Goal: Task Accomplishment & Management: Use online tool/utility

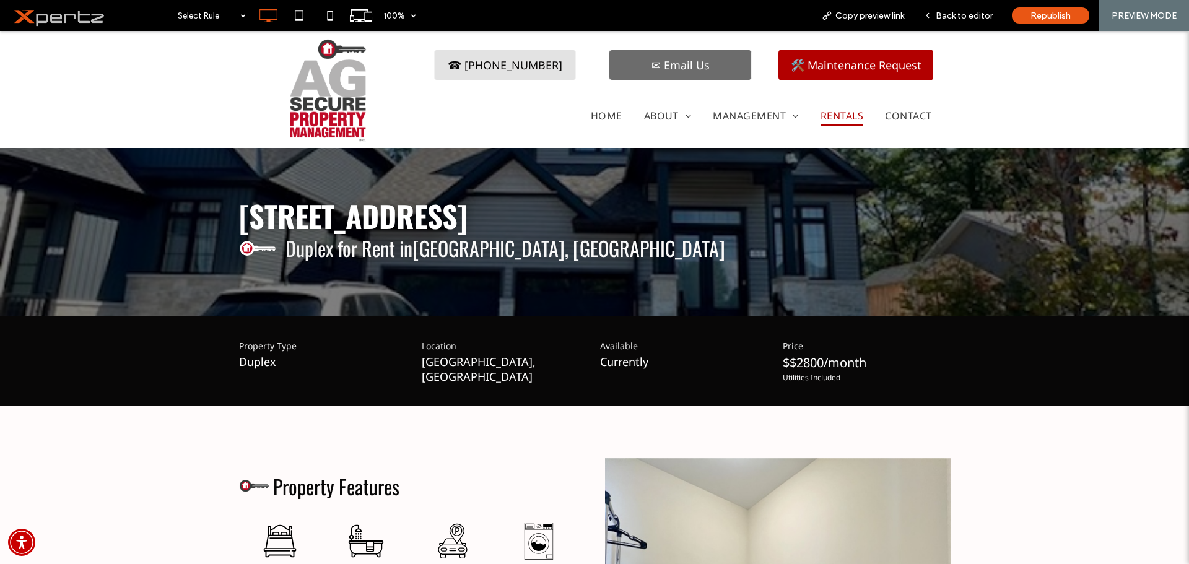
click at [835, 112] on span "Rentals" at bounding box center [841, 116] width 43 height 20
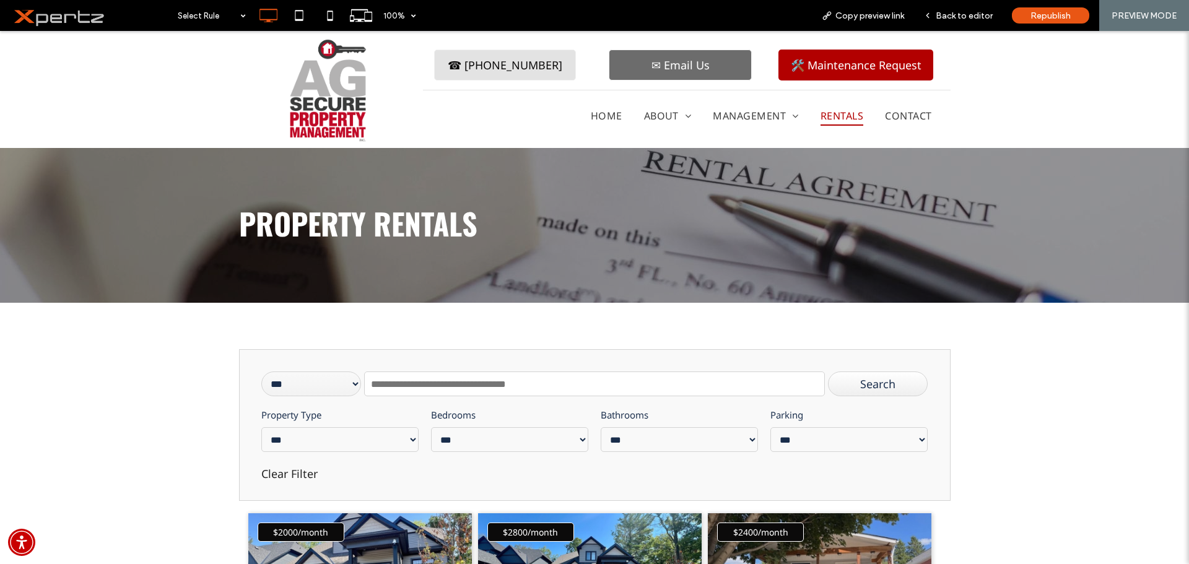
click at [393, 385] on input "text" at bounding box center [594, 384] width 460 height 25
paste input "**********"
type input "**********"
click at [880, 385] on div "Search" at bounding box center [878, 384] width 100 height 25
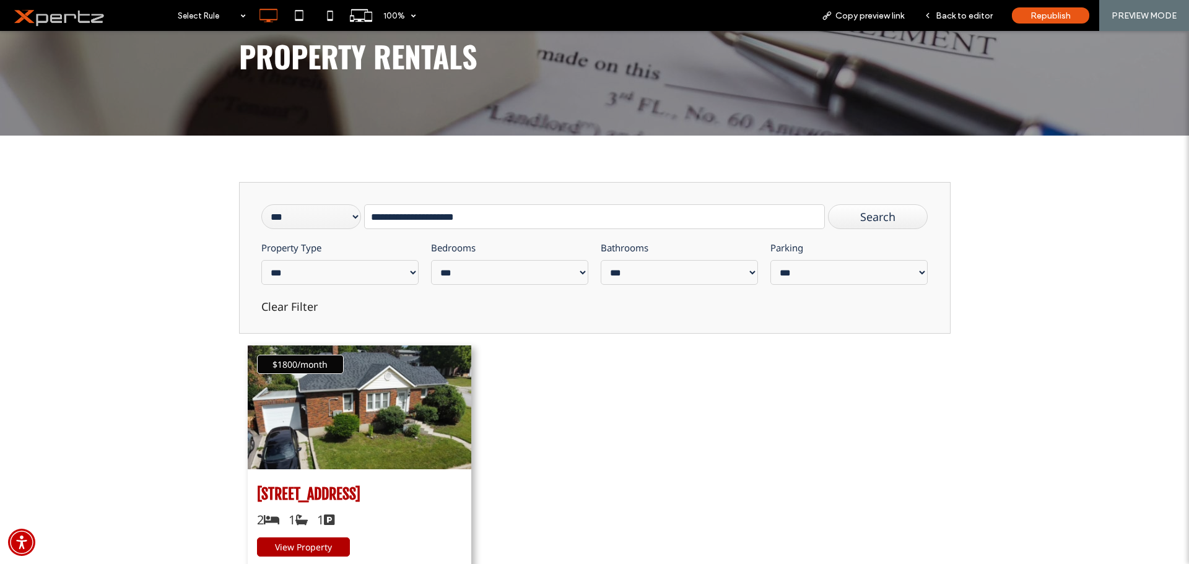
scroll to position [186, 0]
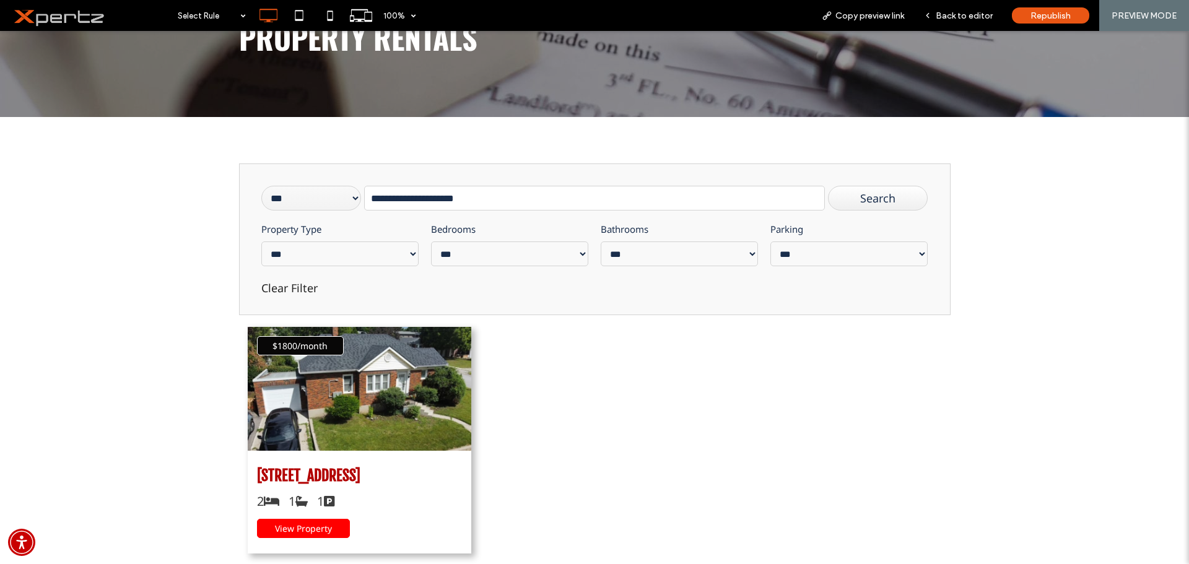
click at [285, 530] on span "View Property" at bounding box center [303, 529] width 57 height 12
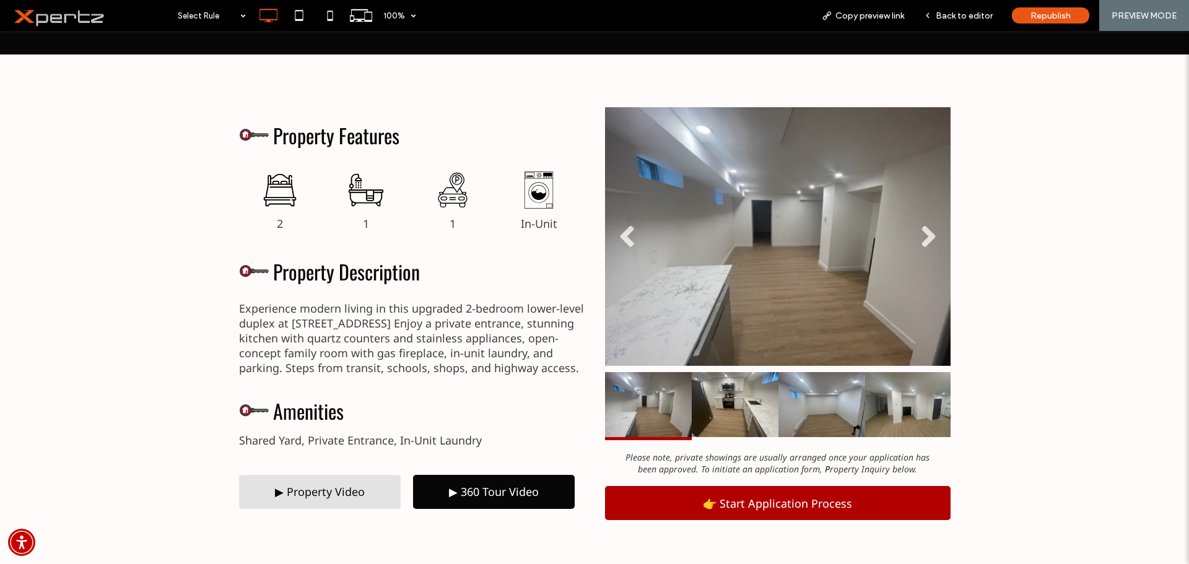
scroll to position [392, 0]
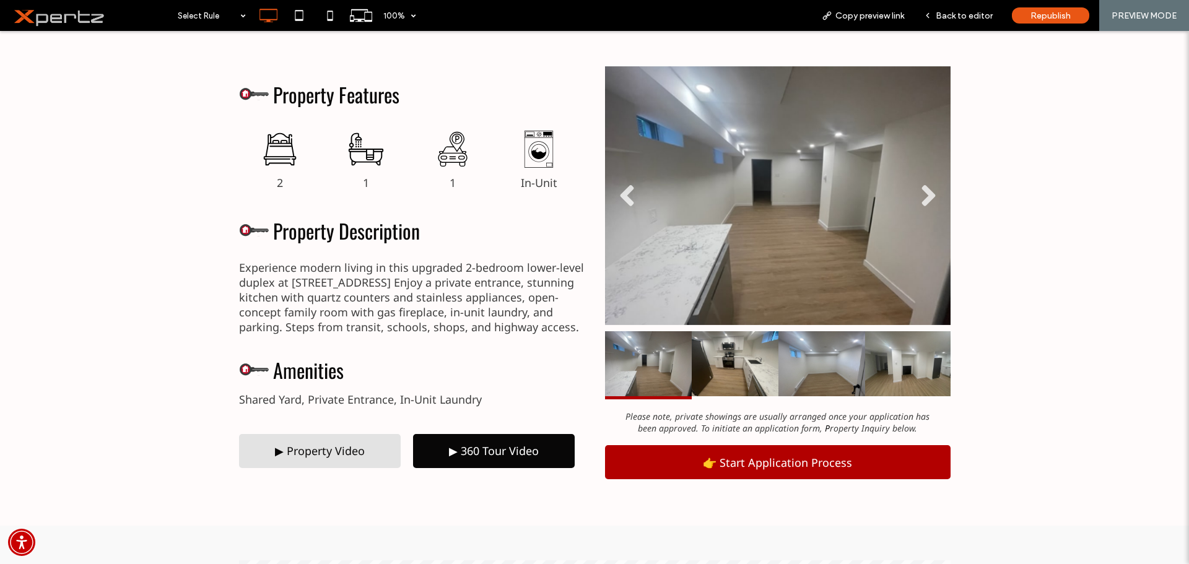
click at [362, 458] on div "▶ Property Video" at bounding box center [320, 451] width 162 height 34
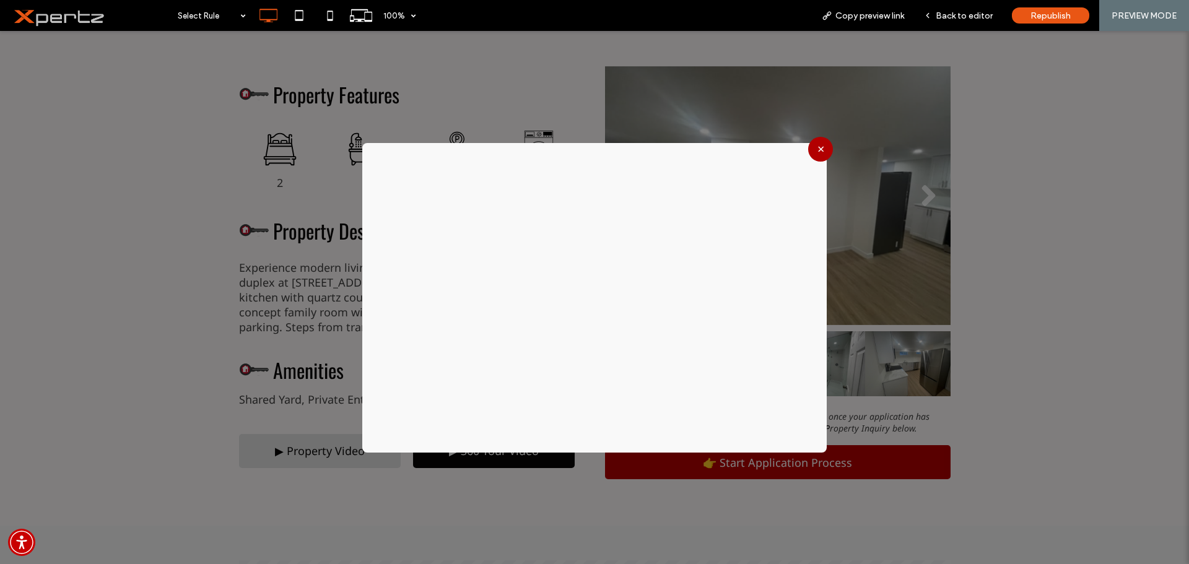
click at [817, 155] on button "×" at bounding box center [820, 149] width 25 height 25
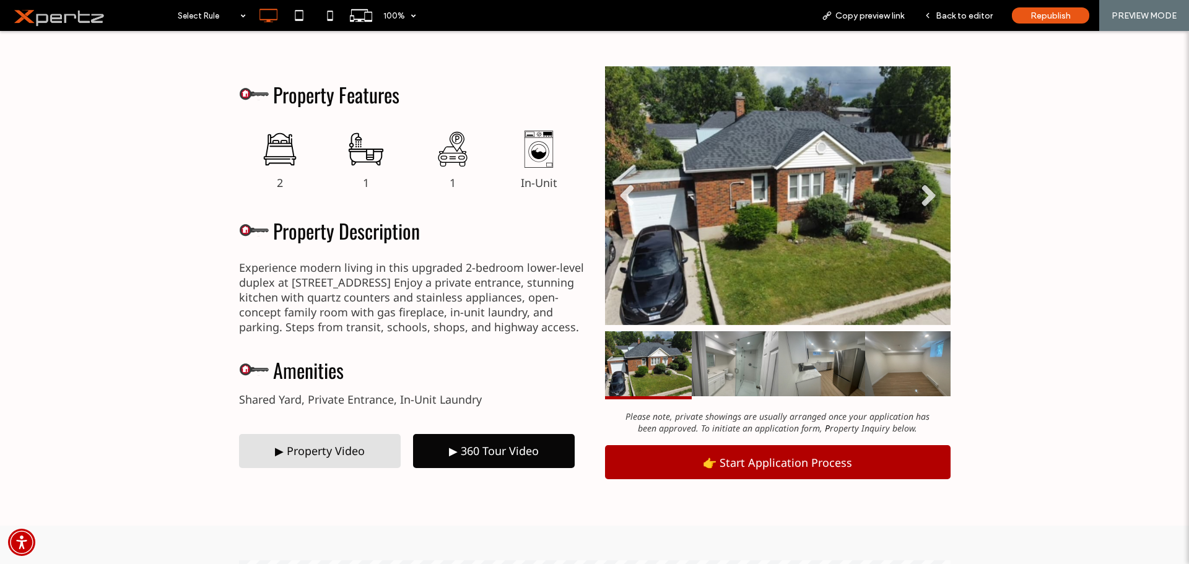
click at [58, 259] on div "Property Features Outline of a bed. 2 Click To Paste Bathtub with shower head a…" at bounding box center [594, 270] width 1189 height 513
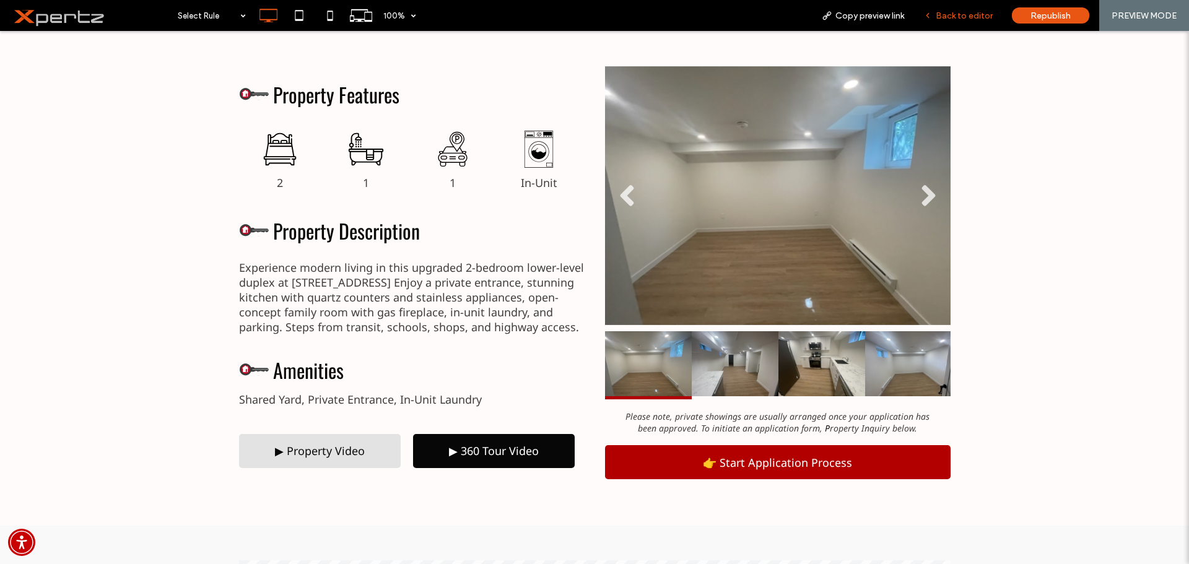
click at [947, 23] on div "Back to editor" at bounding box center [958, 15] width 89 height 31
click at [978, 19] on span "Back to editor" at bounding box center [964, 16] width 57 height 11
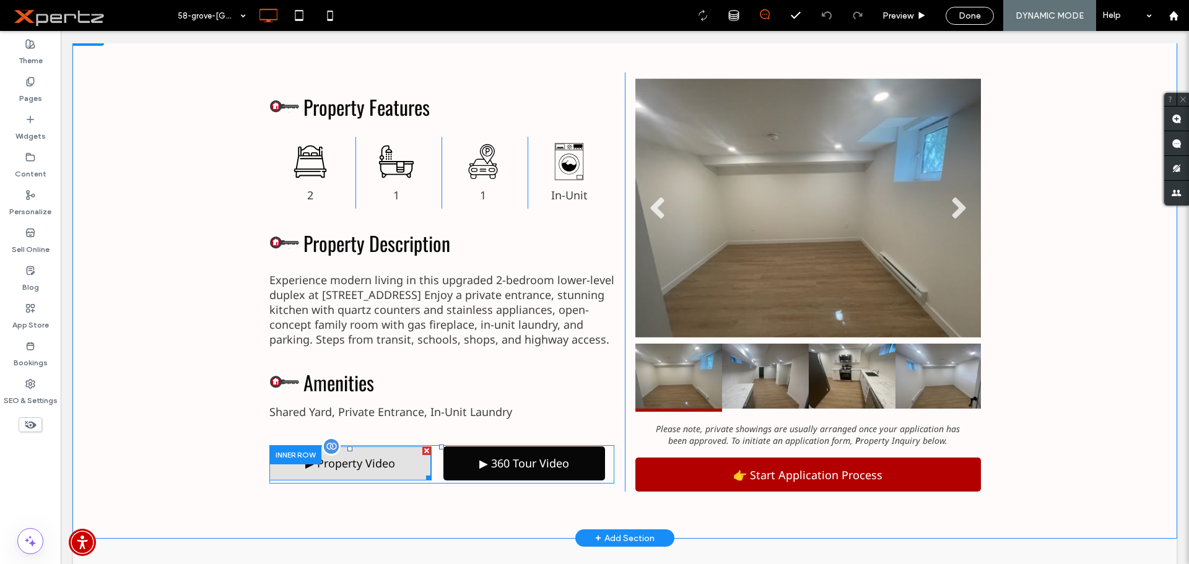
click at [396, 461] on span at bounding box center [350, 463] width 162 height 34
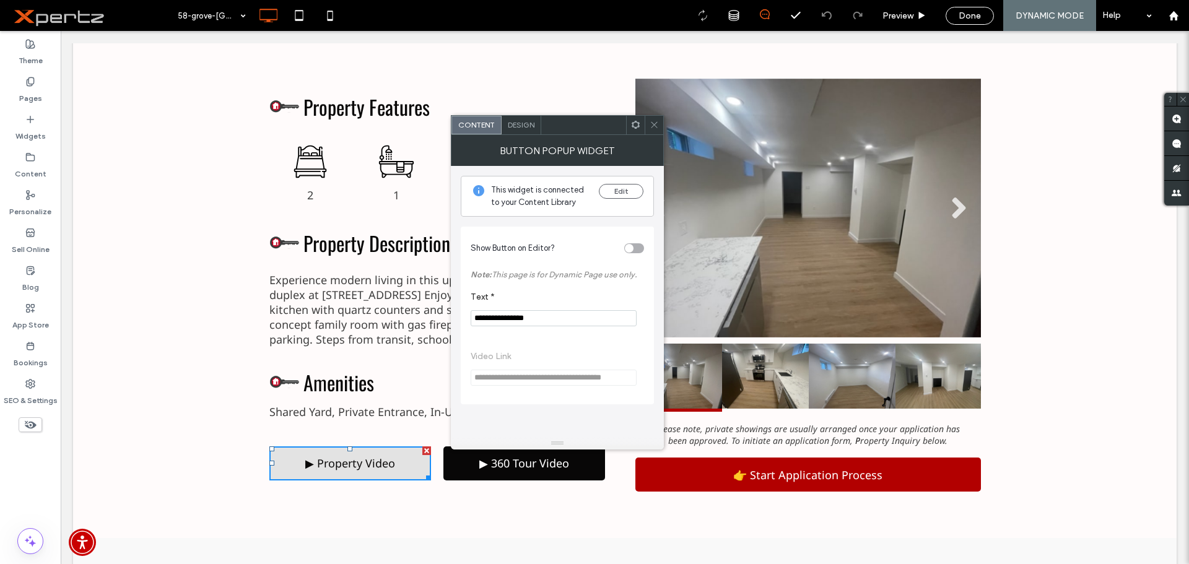
click at [635, 127] on icon at bounding box center [635, 124] width 9 height 9
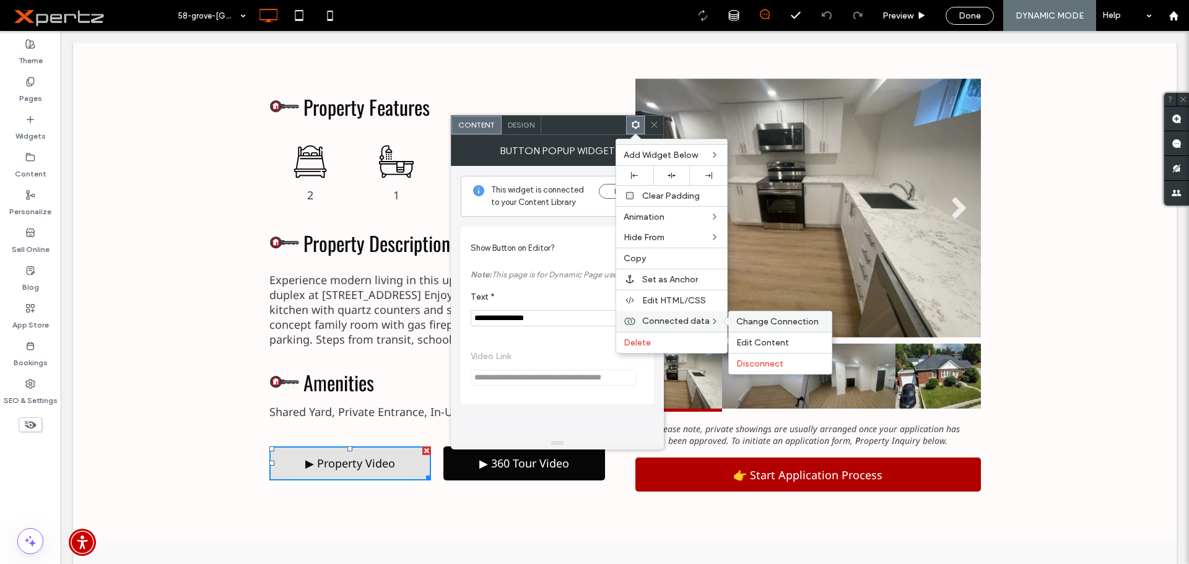
click at [764, 320] on span "Change Connection" at bounding box center [777, 321] width 82 height 11
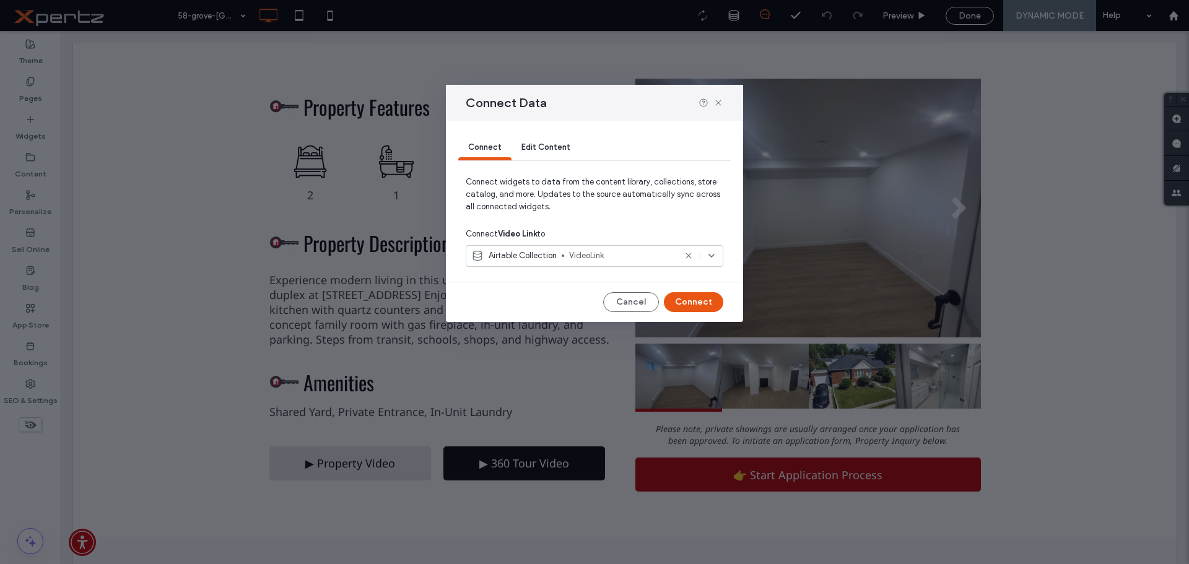
click at [606, 258] on span "VideoLink" at bounding box center [622, 256] width 106 height 12
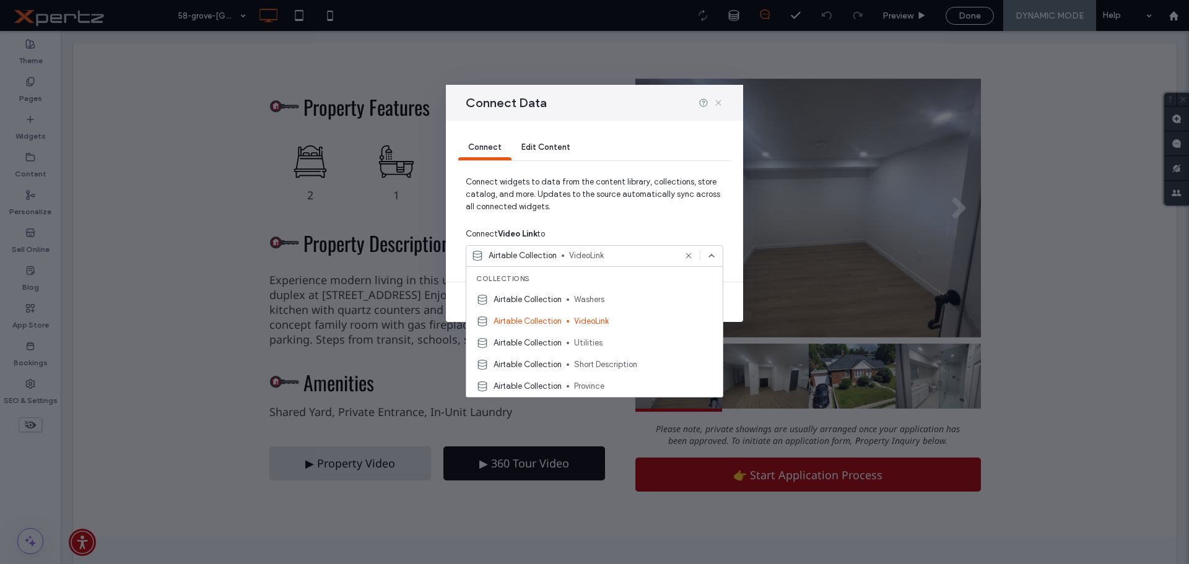
click at [716, 105] on use at bounding box center [718, 103] width 6 height 6
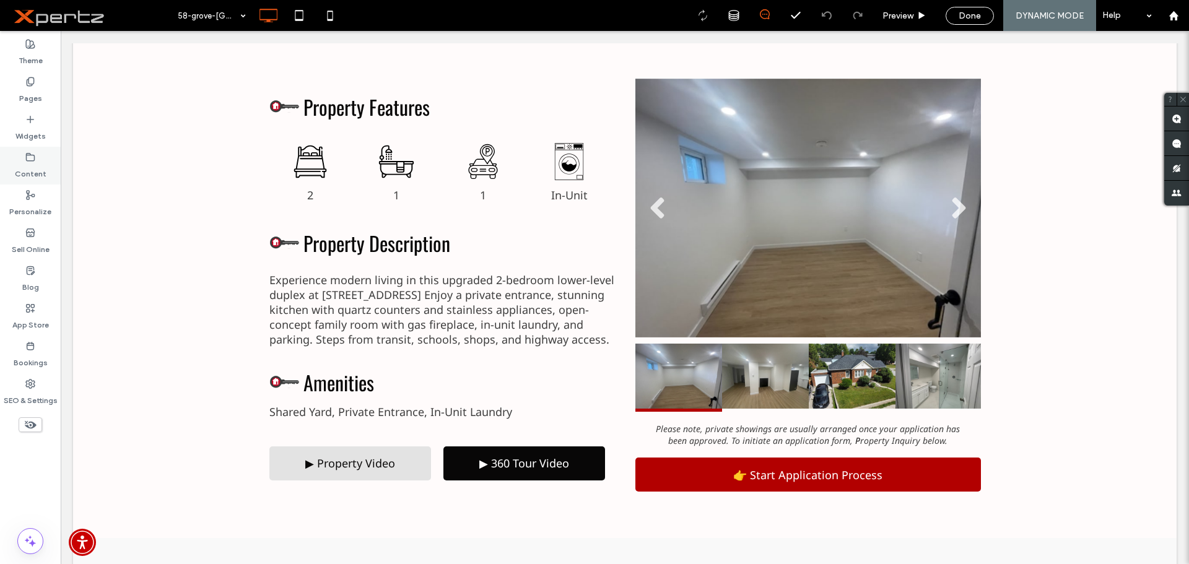
click at [40, 168] on label "Content" at bounding box center [31, 170] width 32 height 17
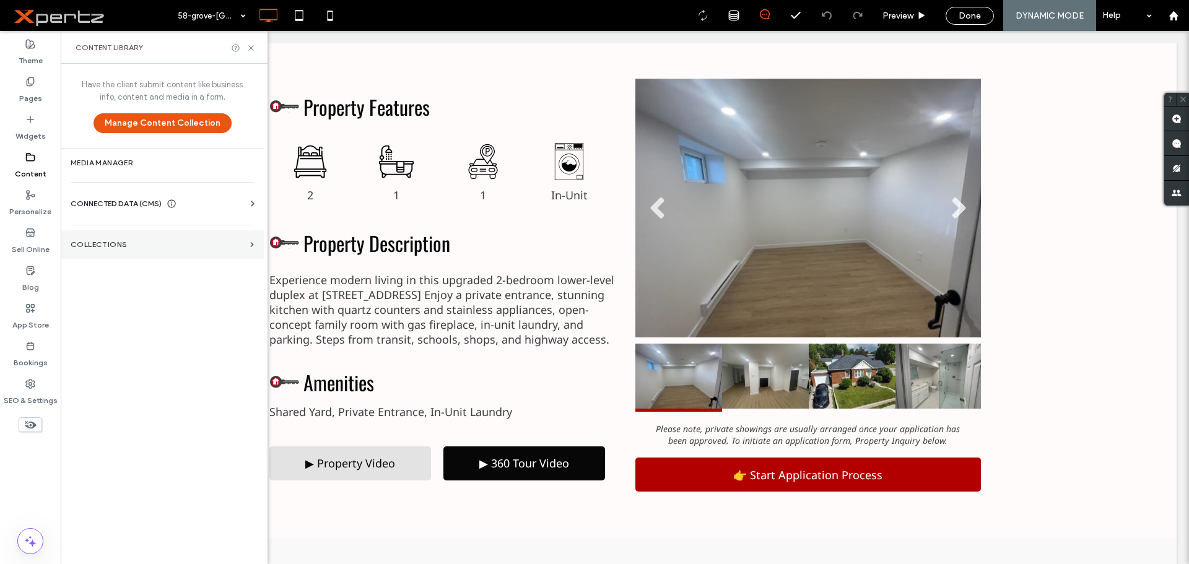
click at [76, 243] on label "Collections" at bounding box center [158, 244] width 175 height 9
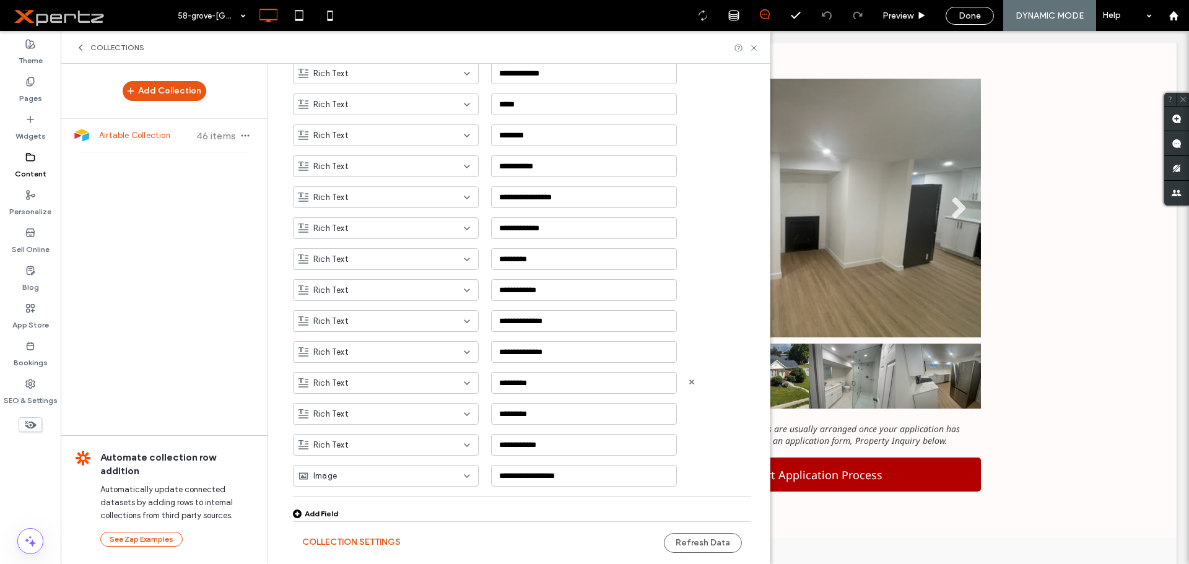
scroll to position [762, 0]
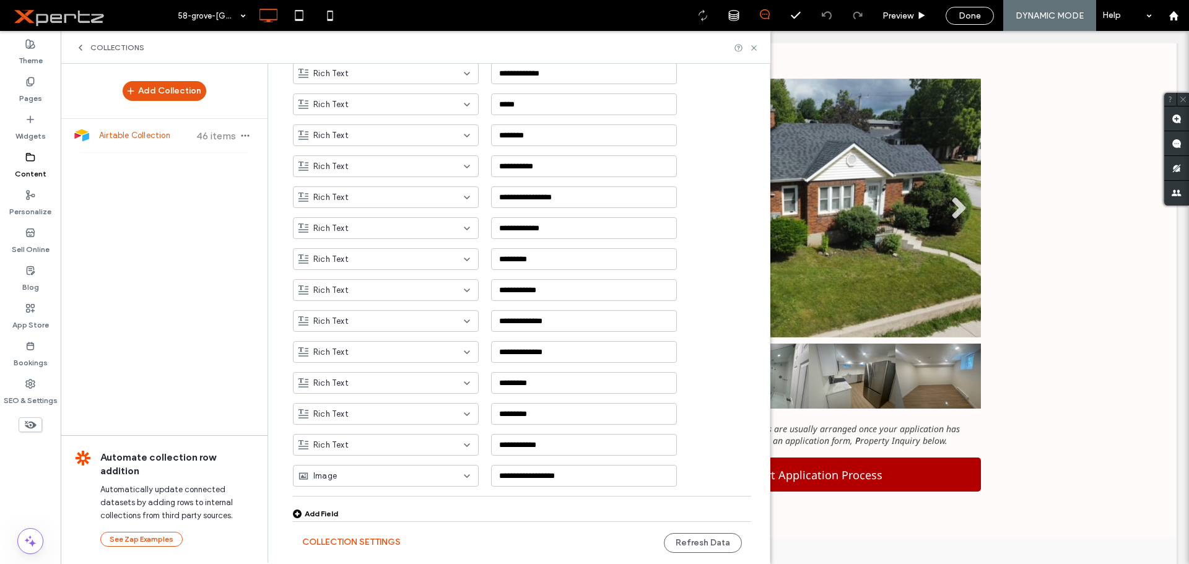
click at [315, 515] on div "Add Field" at bounding box center [315, 513] width 45 height 9
click at [406, 509] on div "Rich Text" at bounding box center [378, 506] width 160 height 12
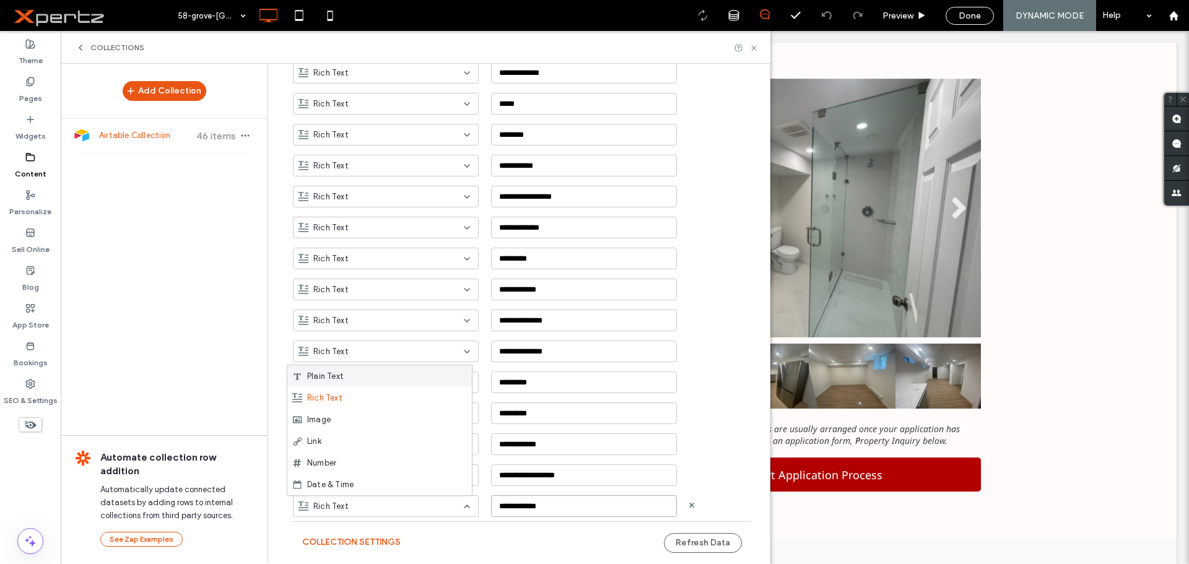
click at [550, 508] on input "**********" at bounding box center [584, 506] width 186 height 22
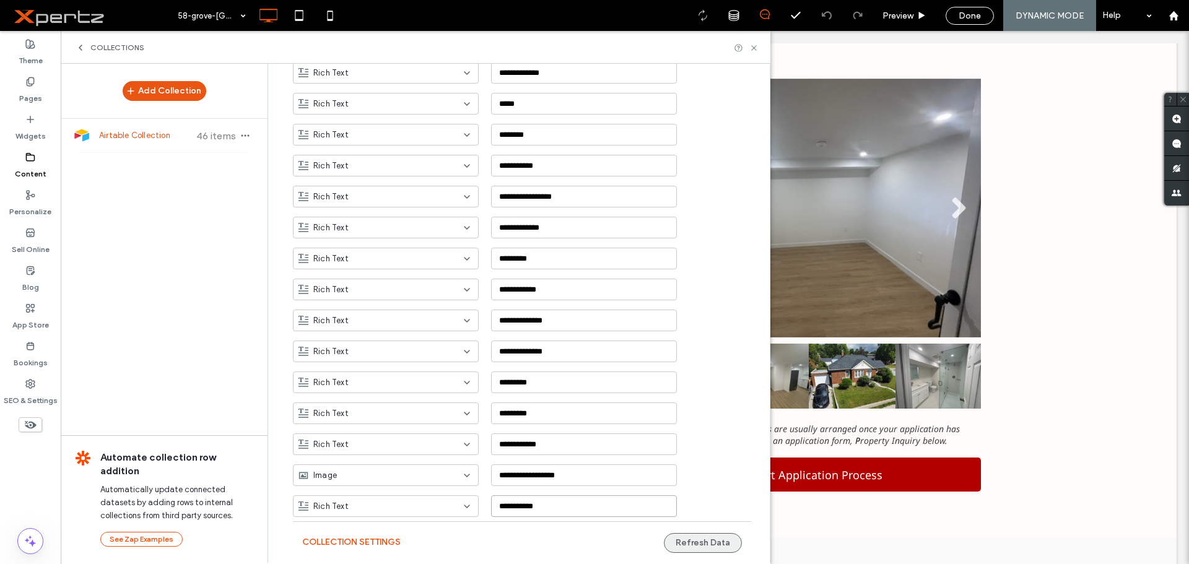
type input "**********"
click at [682, 541] on button "Refresh Data" at bounding box center [703, 543] width 78 height 20
click at [1023, 376] on div "Property Features Outline of a bed. 2 Click To Paste Bathtub with shower head a…" at bounding box center [624, 282] width 1103 height 513
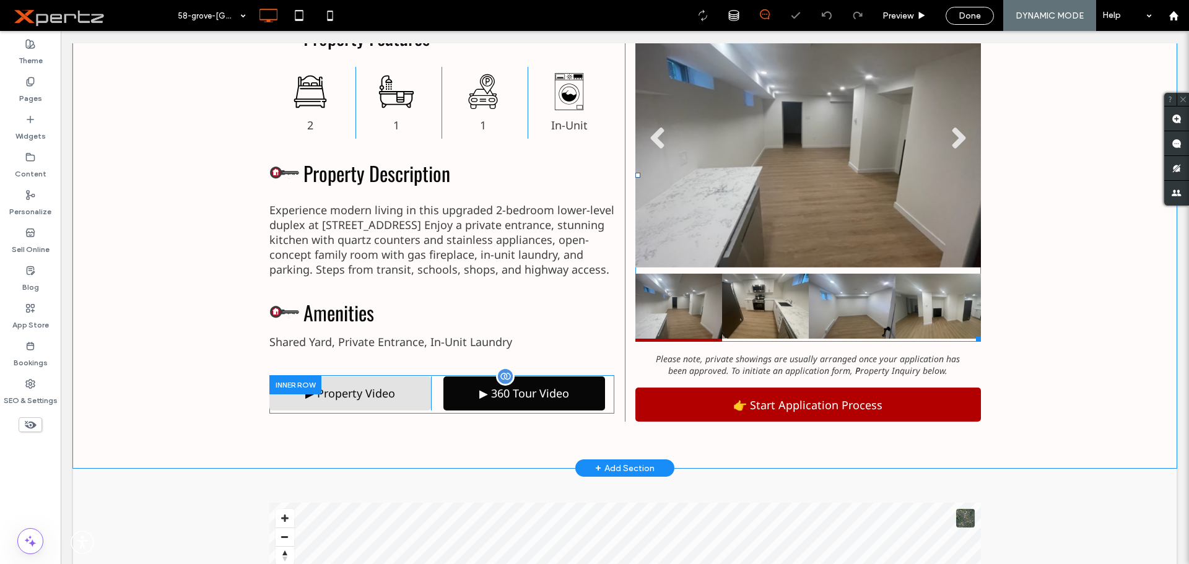
scroll to position [475, 0]
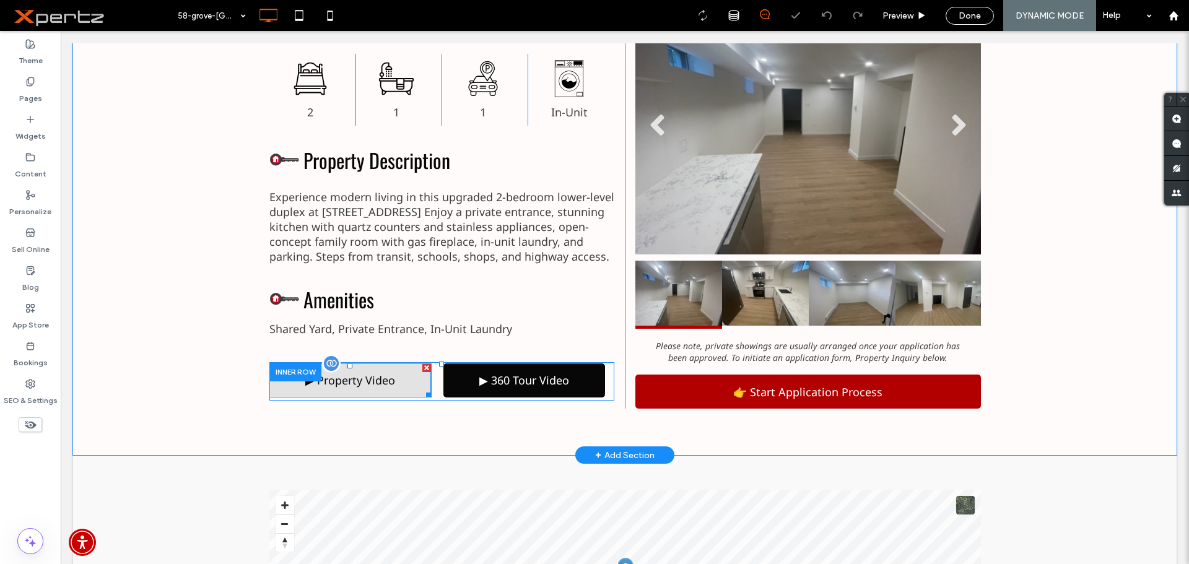
click at [375, 377] on span at bounding box center [350, 380] width 162 height 34
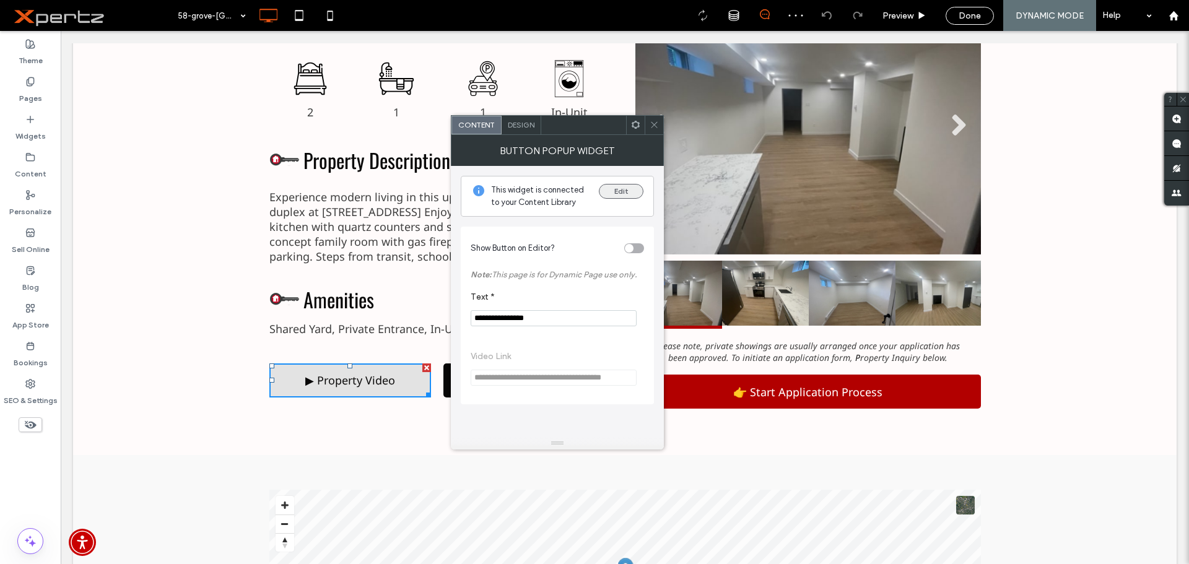
click at [620, 190] on button "Edit" at bounding box center [621, 191] width 45 height 15
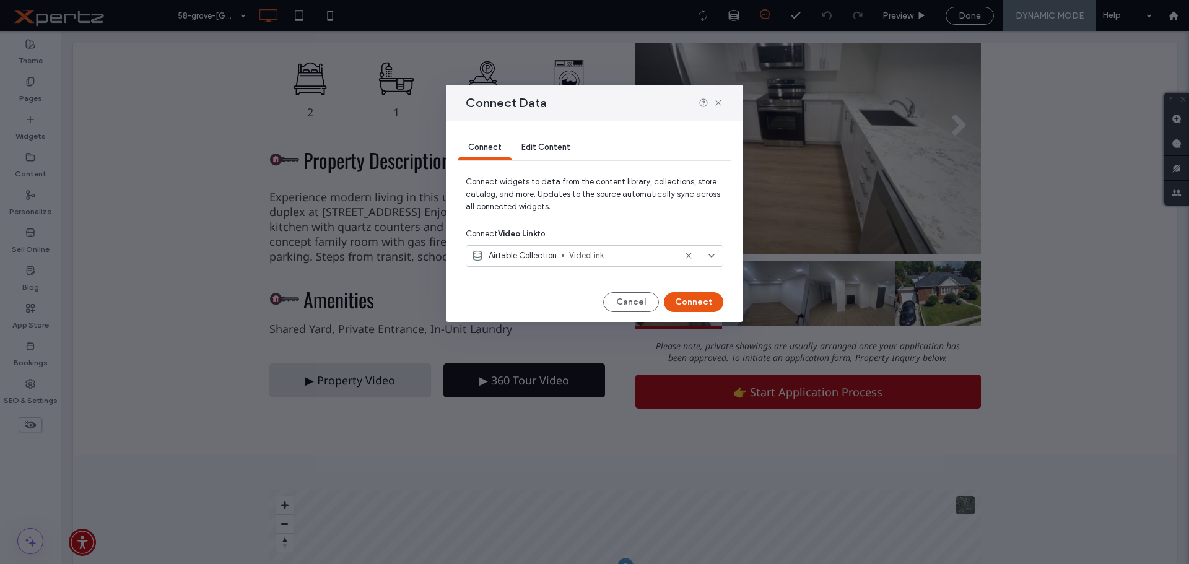
click at [616, 258] on span "VideoLink" at bounding box center [622, 256] width 106 height 12
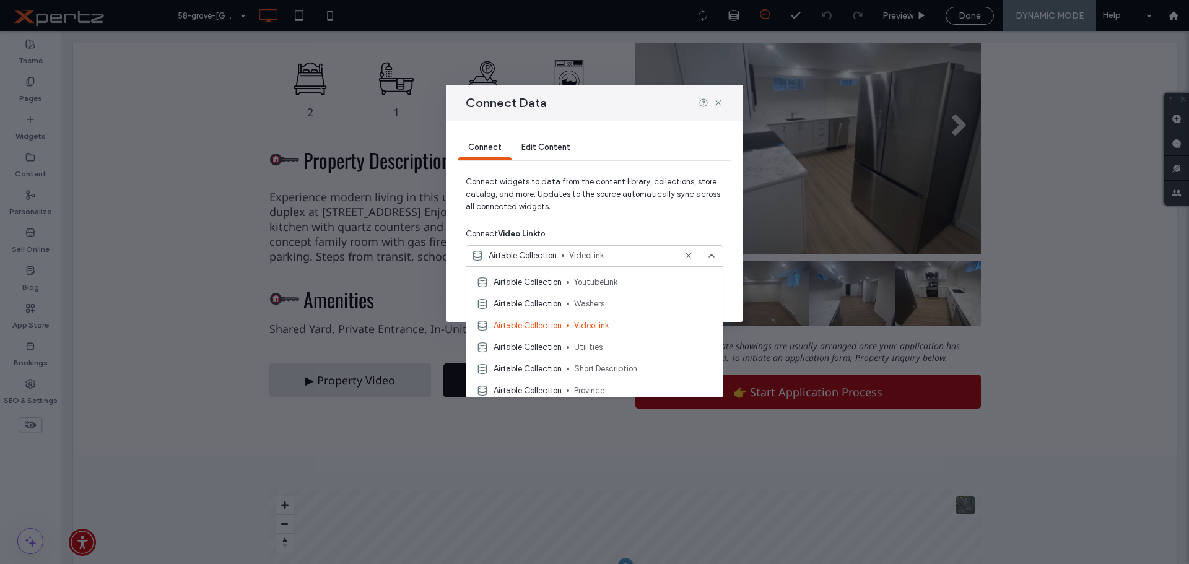
scroll to position [0, 0]
click at [579, 302] on span "YoutubeLink" at bounding box center [643, 299] width 139 height 12
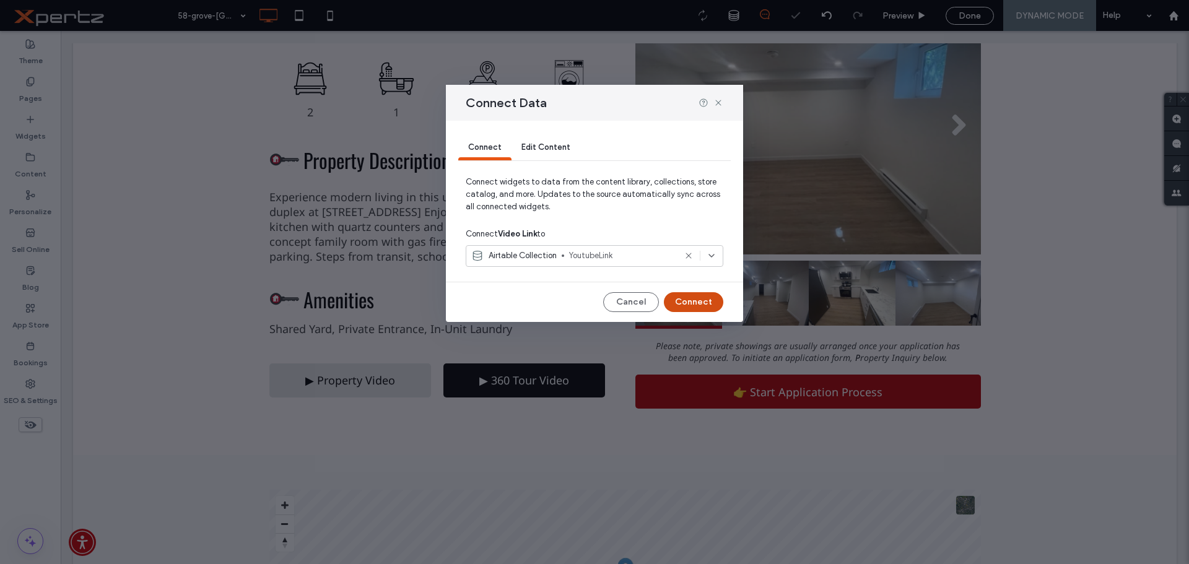
click at [687, 302] on button "Connect" at bounding box center [693, 302] width 59 height 20
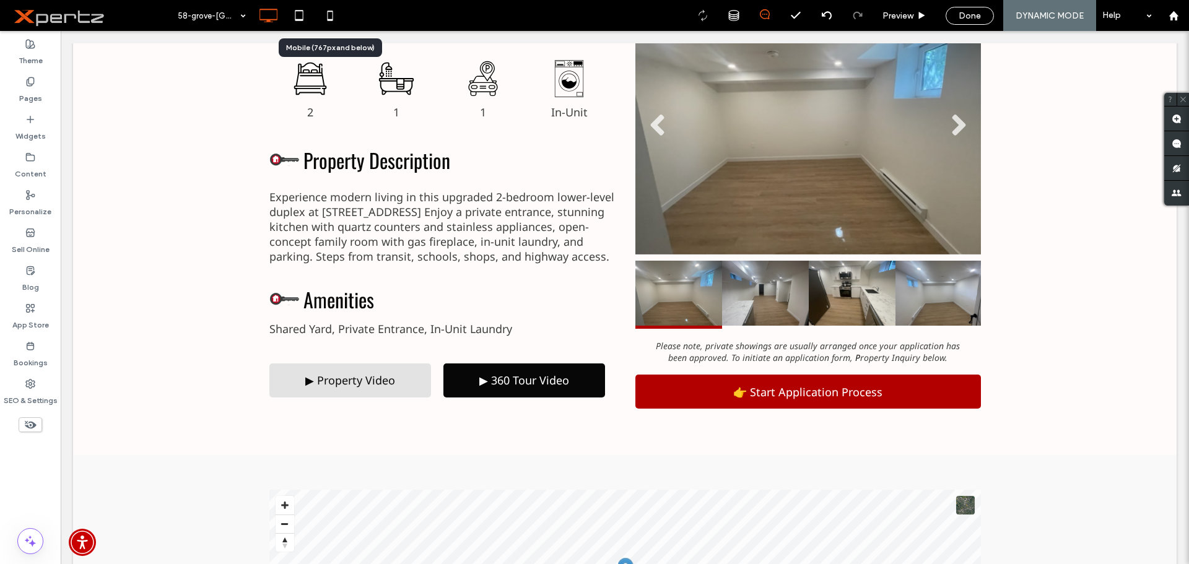
click at [326, 18] on icon at bounding box center [330, 15] width 25 height 25
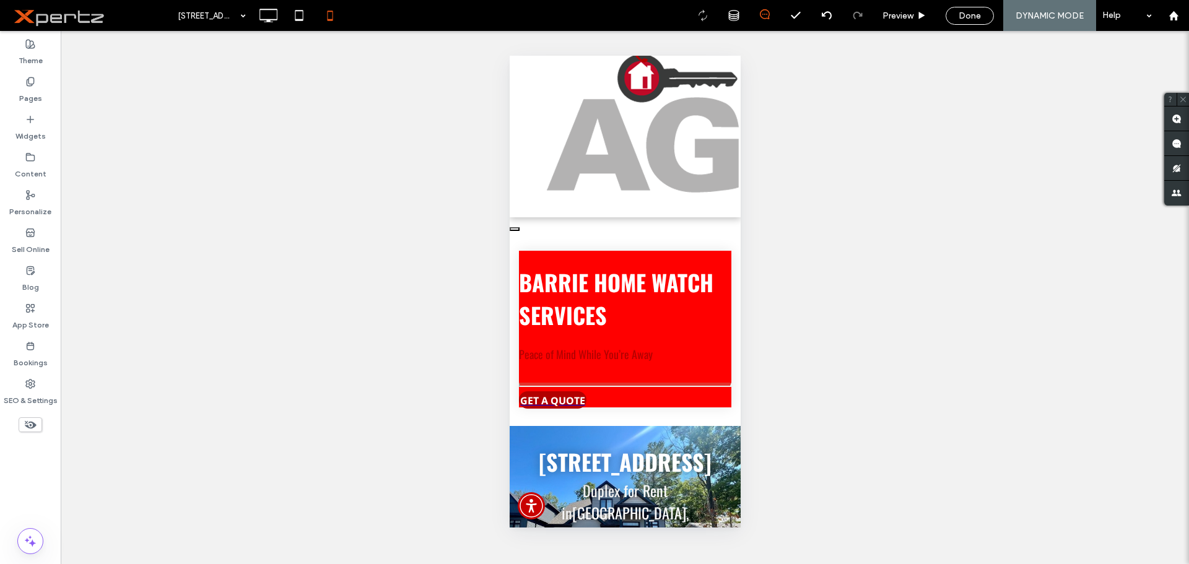
scroll to position [970, 0]
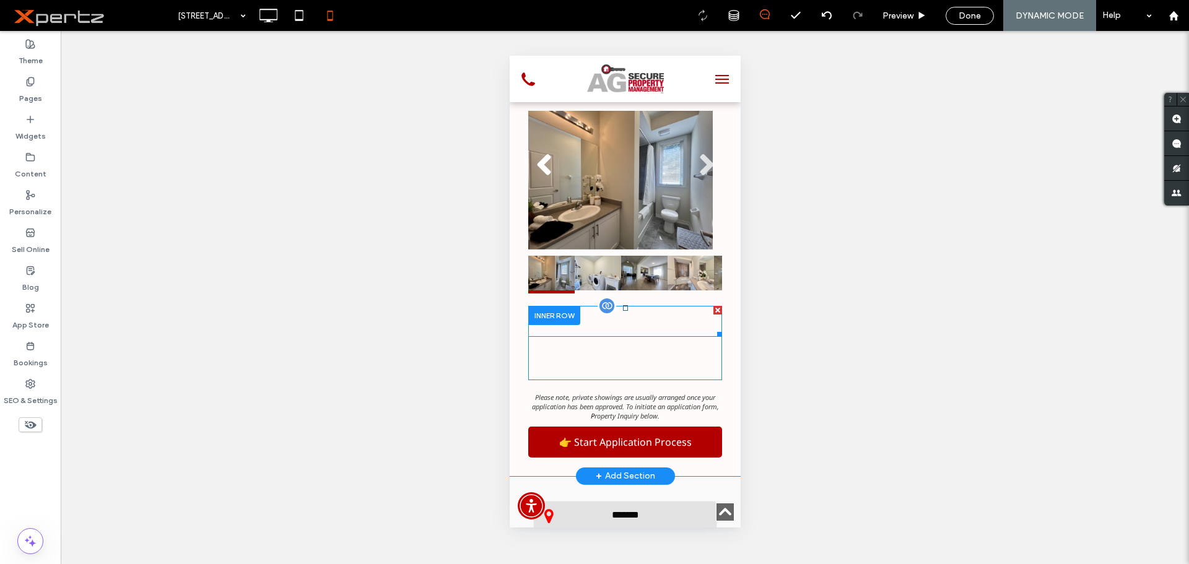
click at [598, 306] on span at bounding box center [625, 321] width 194 height 31
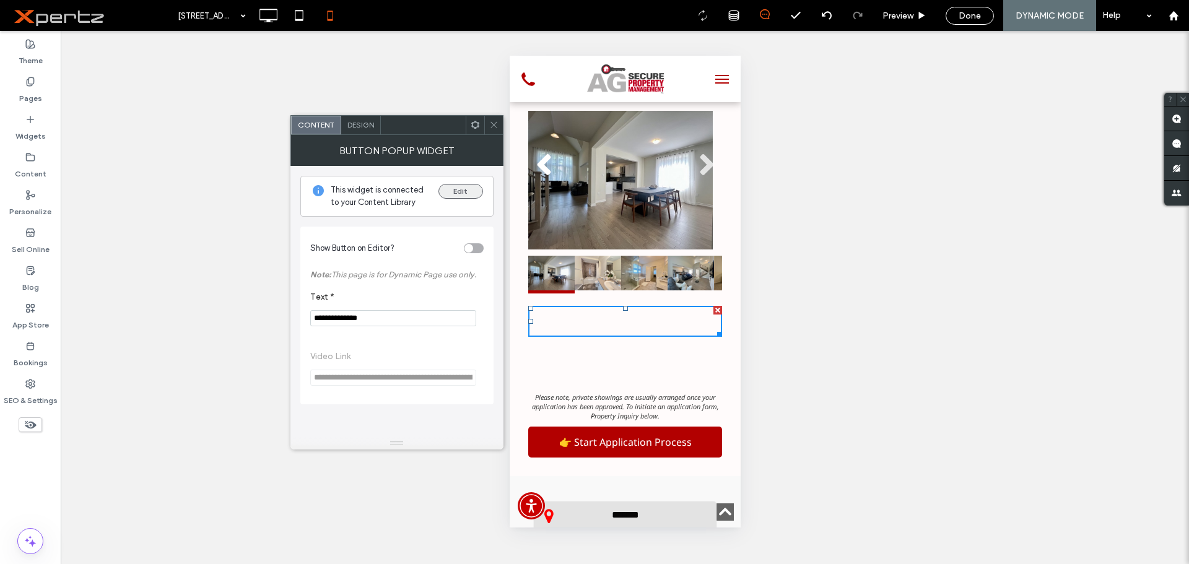
click at [462, 190] on button "Edit" at bounding box center [460, 191] width 45 height 15
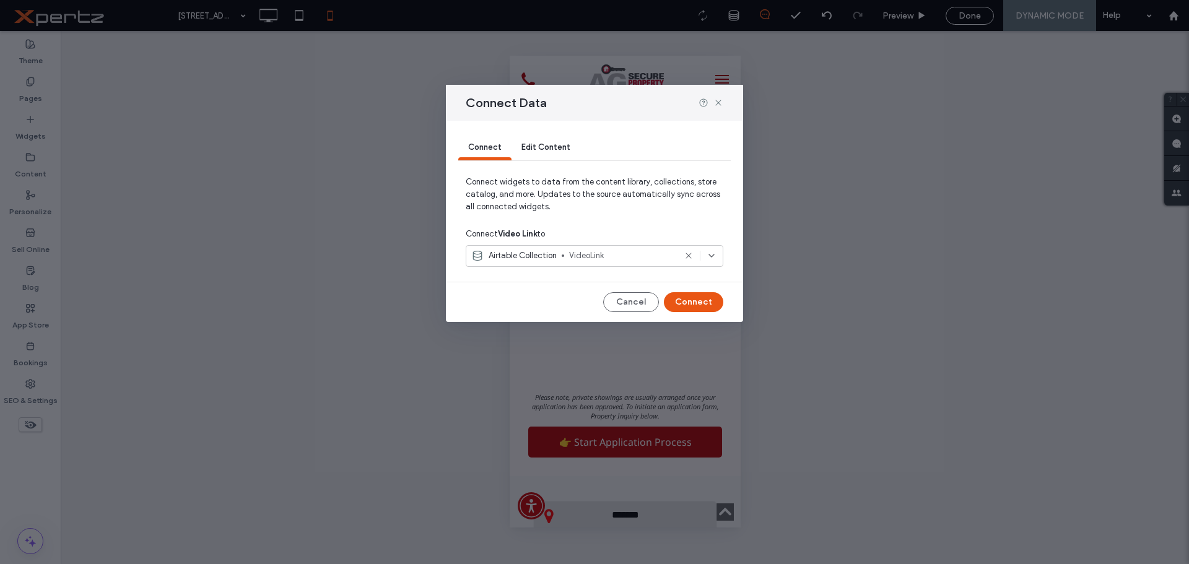
click at [708, 256] on icon at bounding box center [711, 256] width 10 height 10
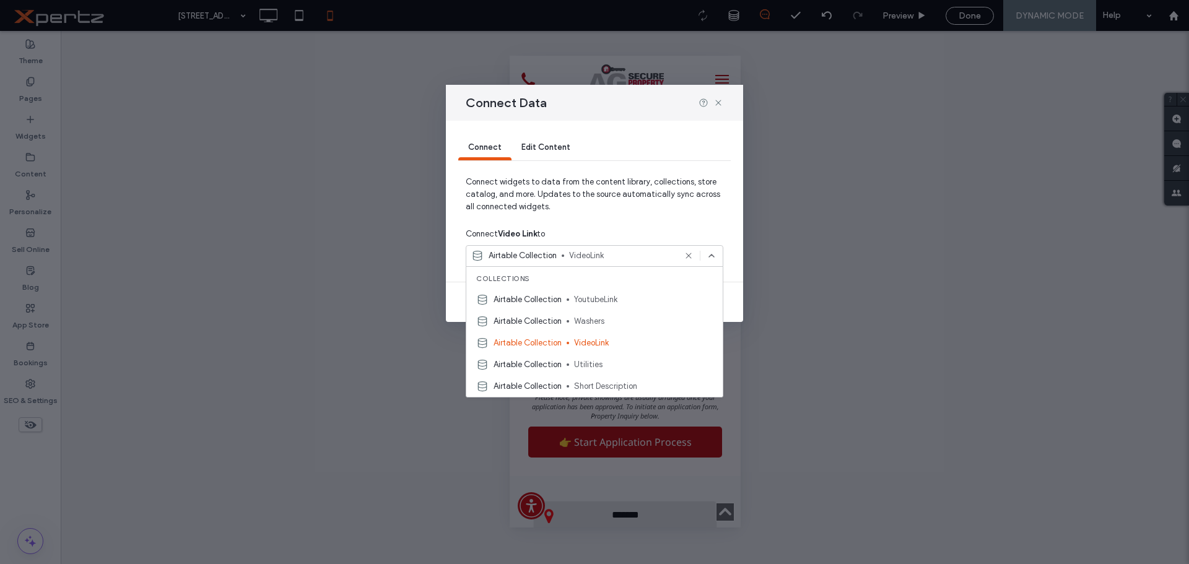
click at [612, 300] on span "YoutubeLink" at bounding box center [643, 299] width 139 height 12
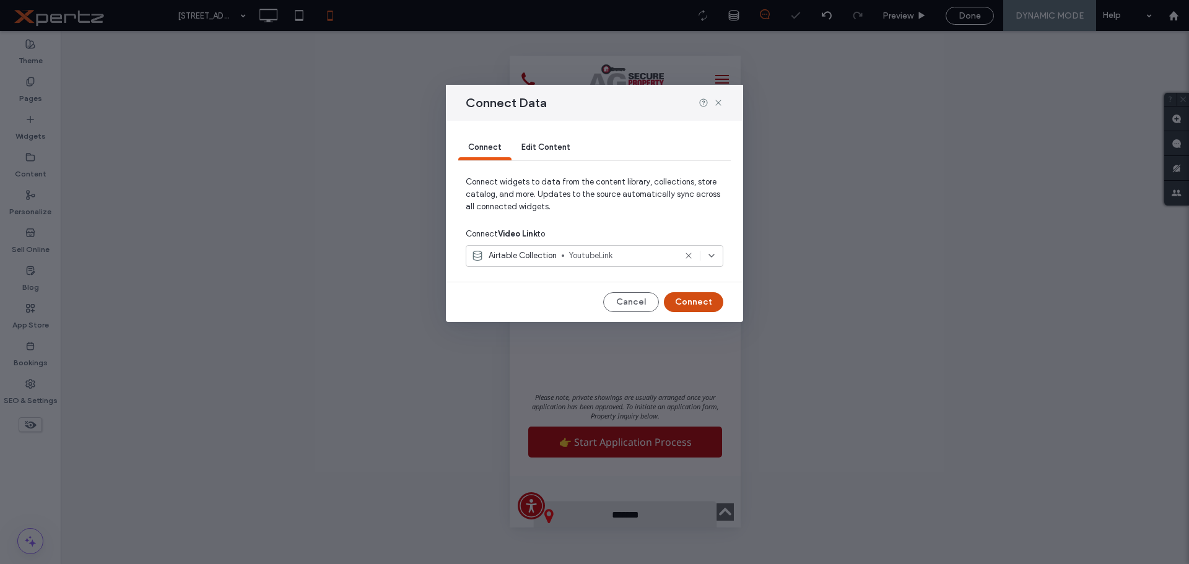
drag, startPoint x: 694, startPoint y: 301, endPoint x: 185, endPoint y: 246, distance: 512.5
click at [694, 301] on button "Connect" at bounding box center [693, 302] width 59 height 20
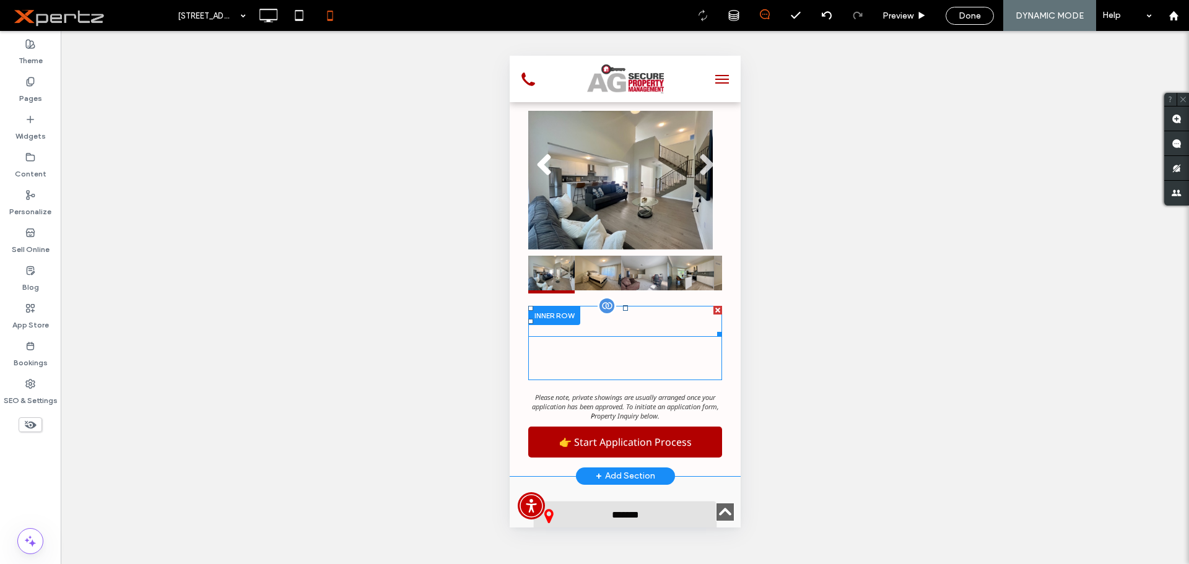
click at [628, 306] on span at bounding box center [625, 321] width 194 height 31
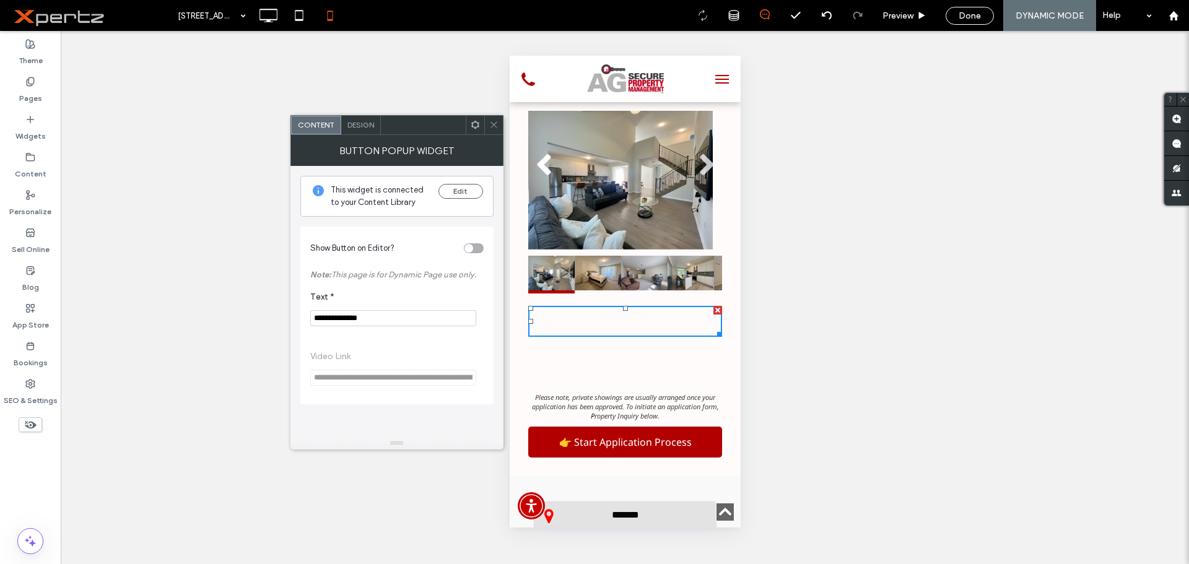
click at [474, 129] on icon at bounding box center [475, 124] width 9 height 9
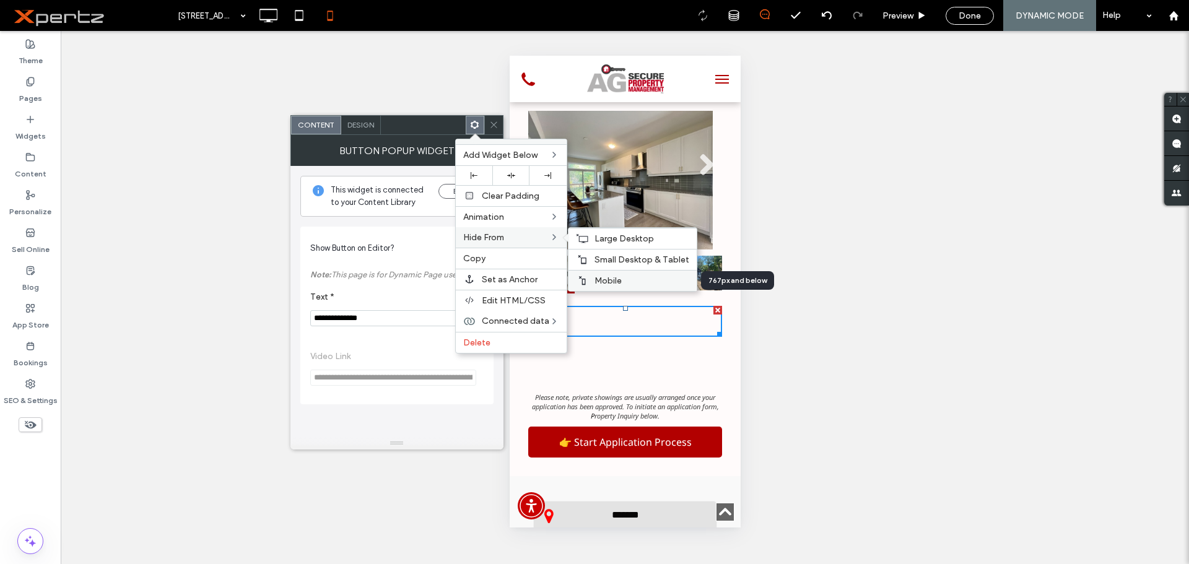
click at [604, 277] on span "Mobile" at bounding box center [607, 281] width 27 height 11
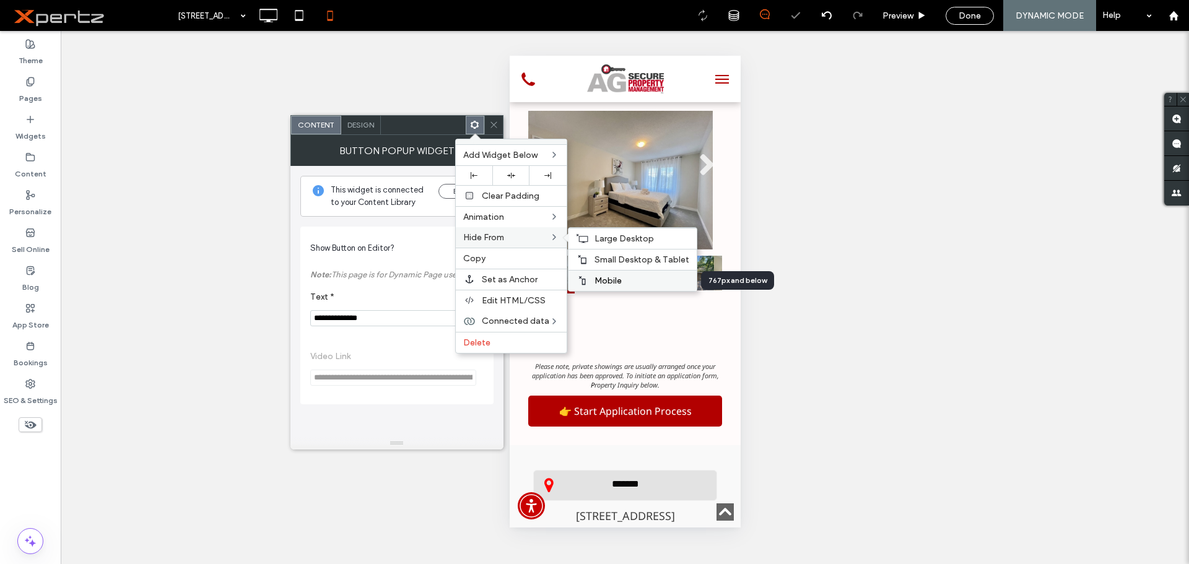
click at [604, 277] on span "Mobile" at bounding box center [607, 281] width 27 height 11
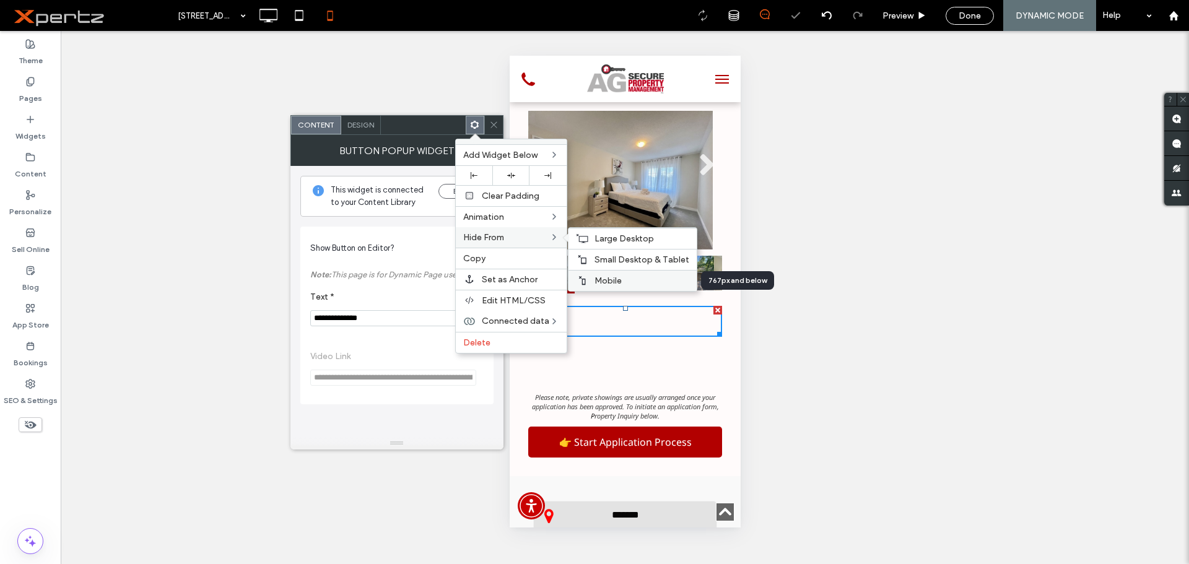
click at [604, 278] on span "Mobile" at bounding box center [607, 281] width 27 height 11
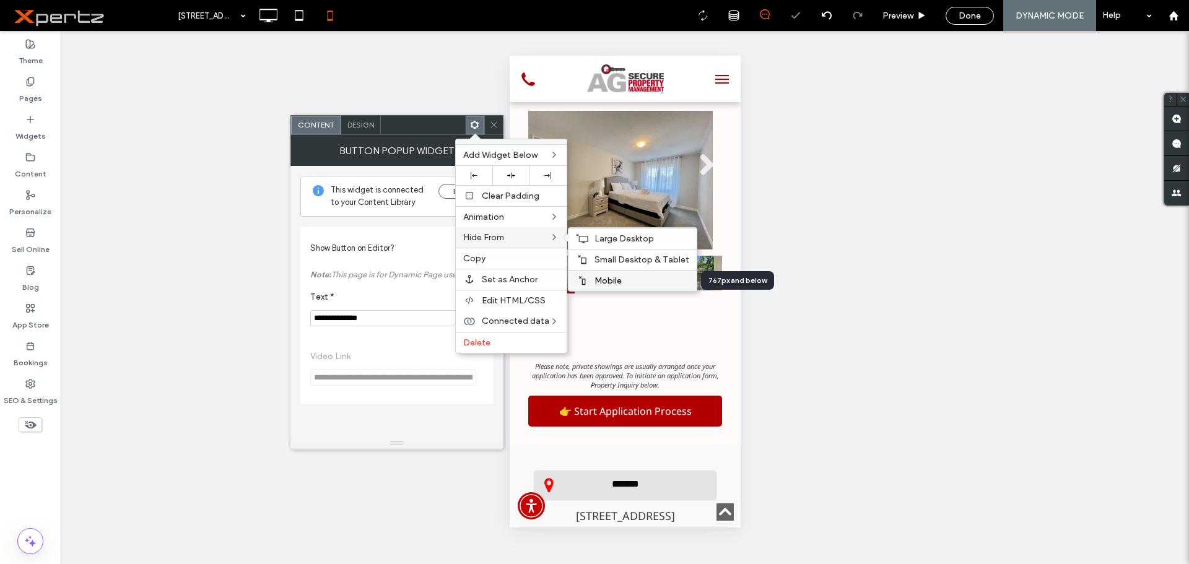
click at [604, 278] on span "Mobile" at bounding box center [607, 281] width 27 height 11
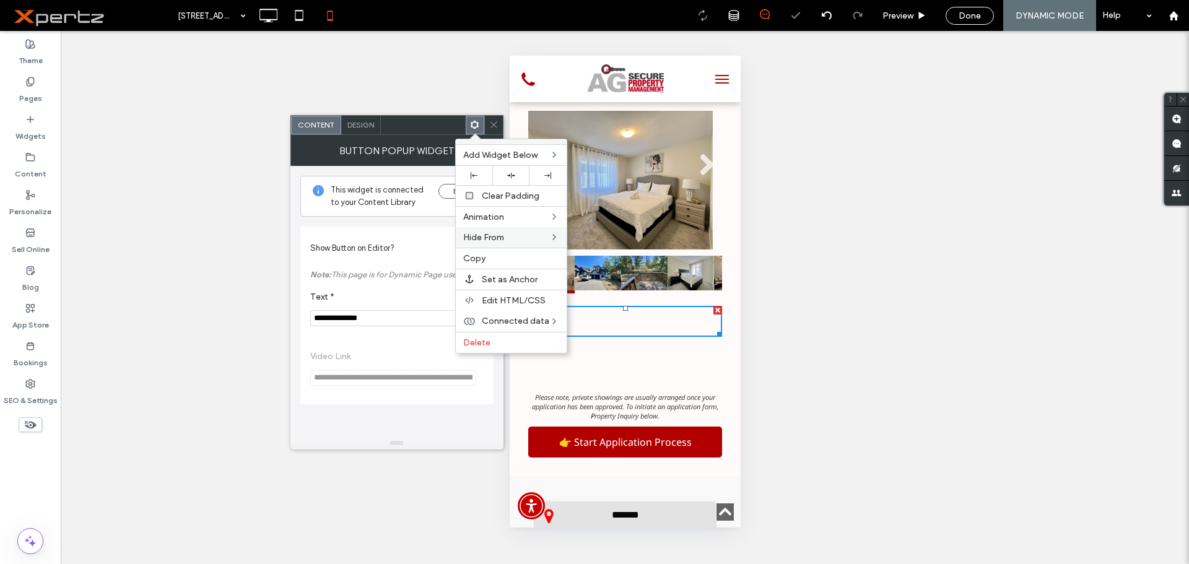
click at [816, 183] on div "Unhide? Yes Unhide? Yes Unhide? Yes Unhide? Yes Unhide? Yes Unhide? Yes Unhide?…" at bounding box center [625, 297] width 1128 height 533
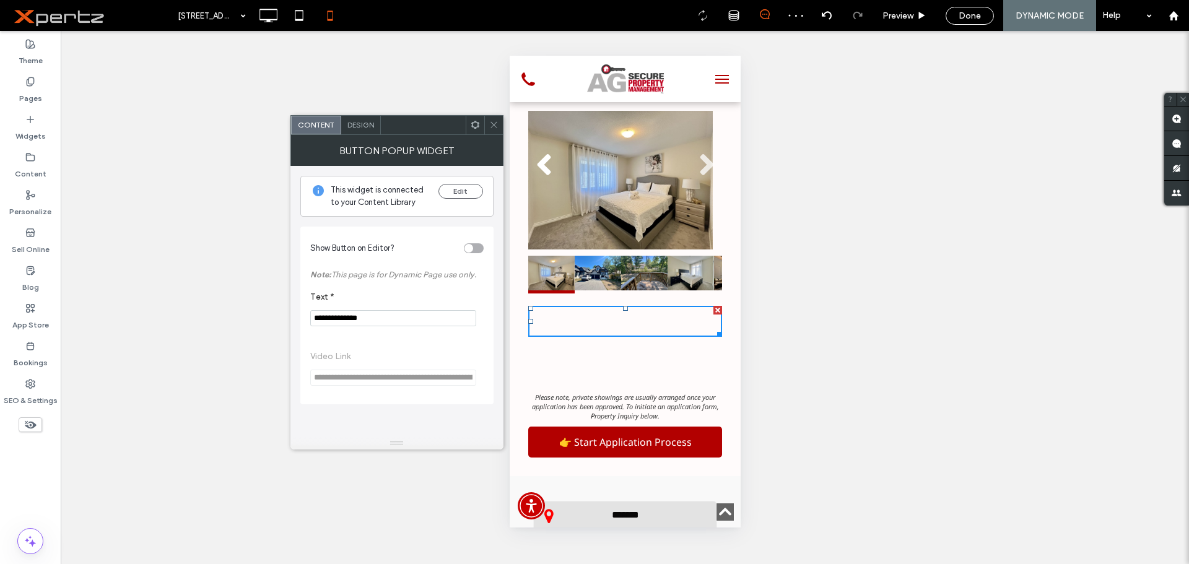
click at [495, 124] on icon at bounding box center [493, 124] width 9 height 9
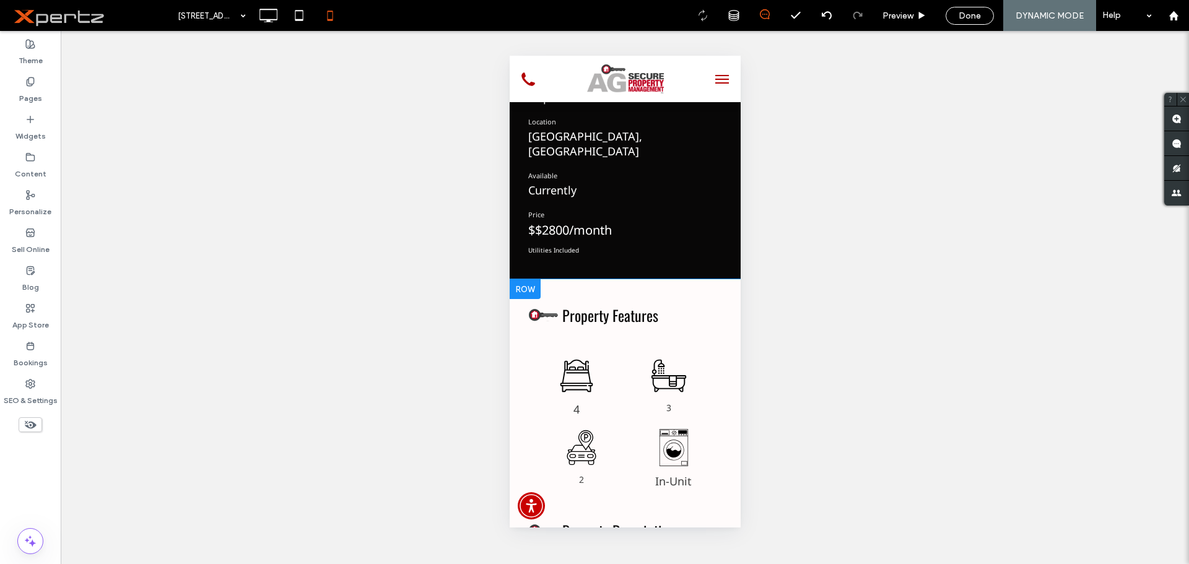
scroll to position [206, 0]
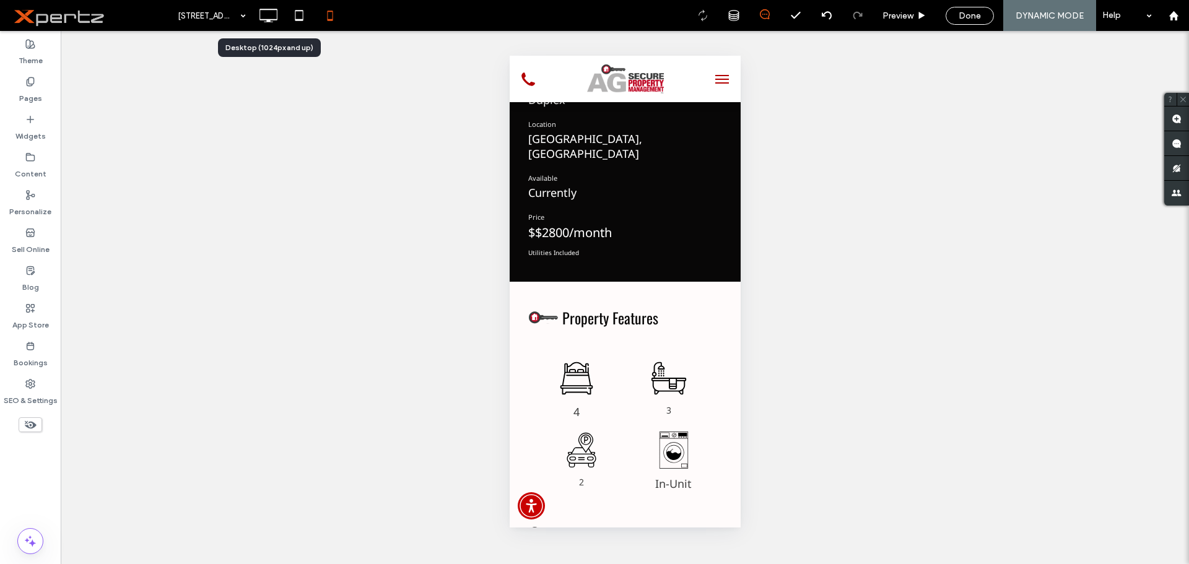
click at [271, 18] on icon at bounding box center [268, 15] width 25 height 25
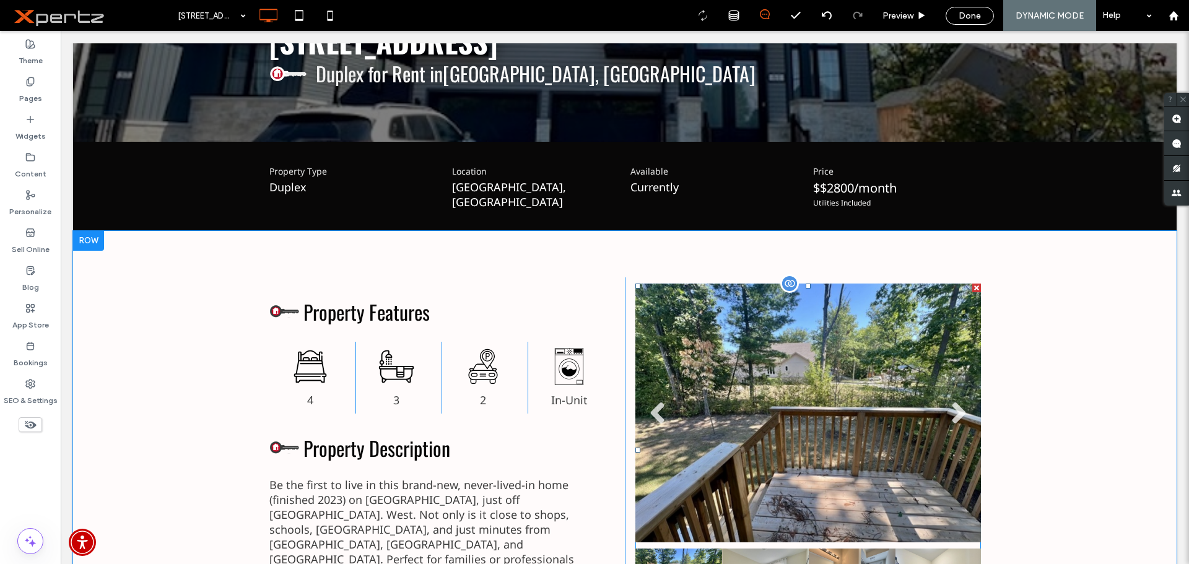
scroll to position [186, 0]
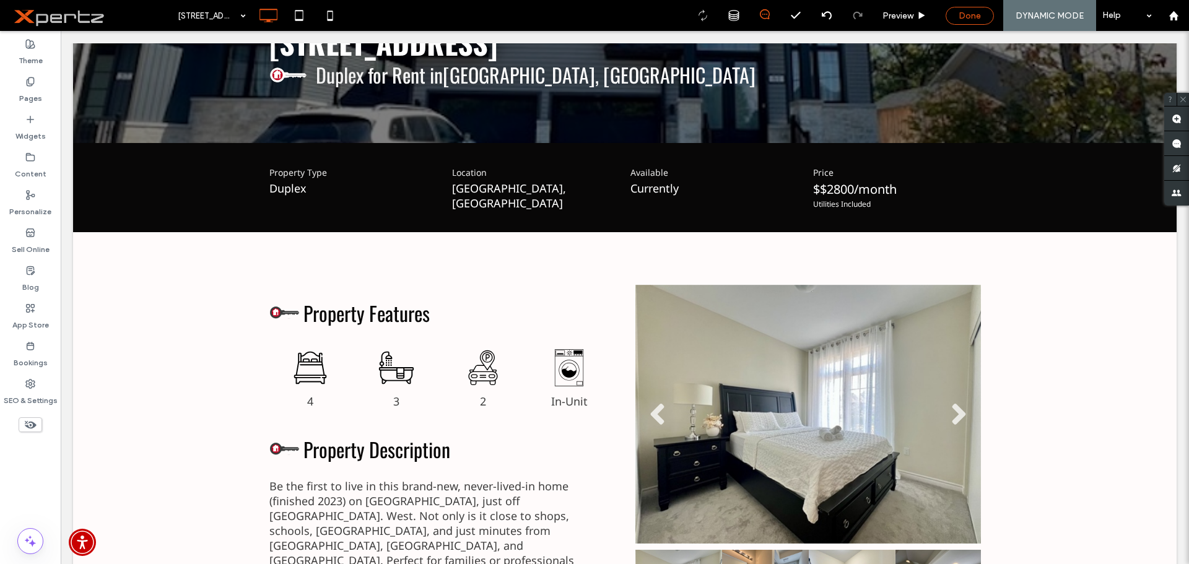
click at [963, 18] on span "Done" at bounding box center [969, 16] width 22 height 11
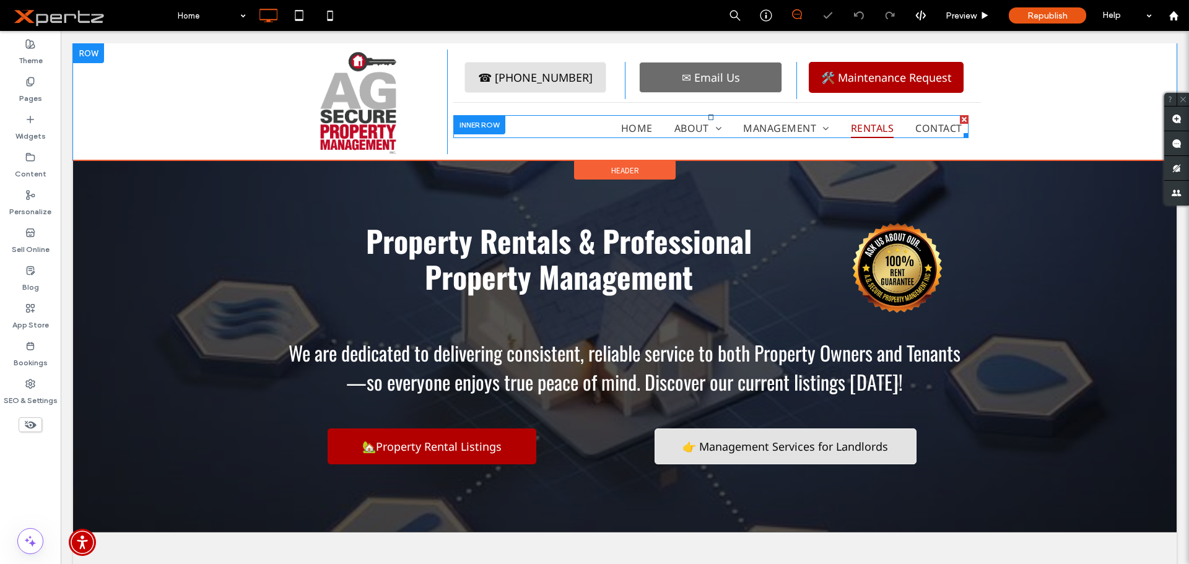
click at [873, 123] on span "Rentals" at bounding box center [872, 128] width 43 height 20
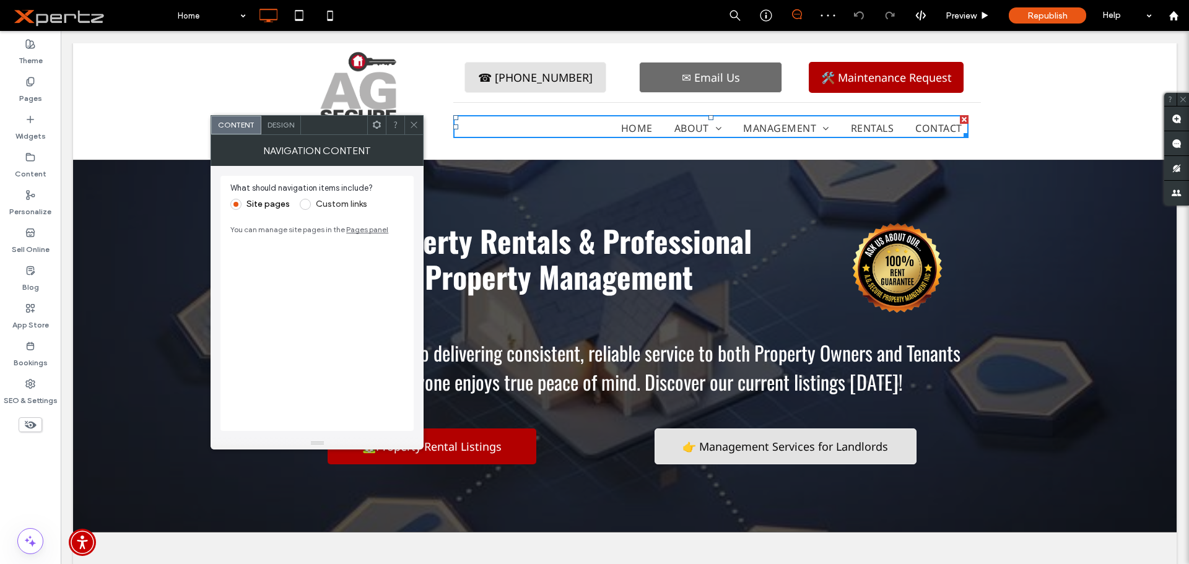
click at [407, 125] on div at bounding box center [413, 125] width 19 height 19
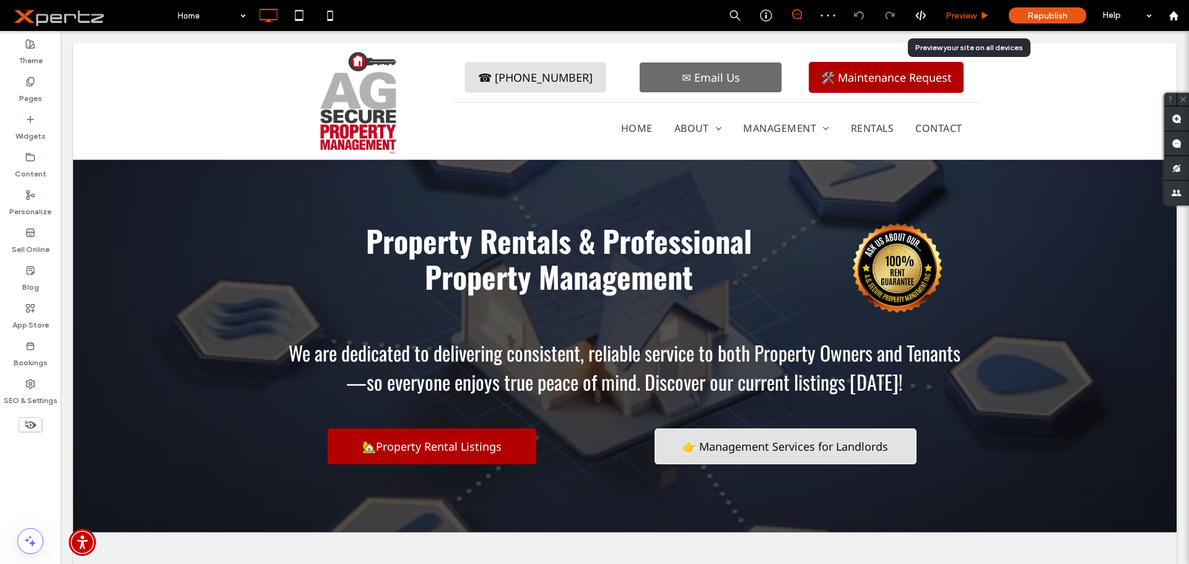
click at [962, 14] on span "Preview" at bounding box center [960, 16] width 31 height 11
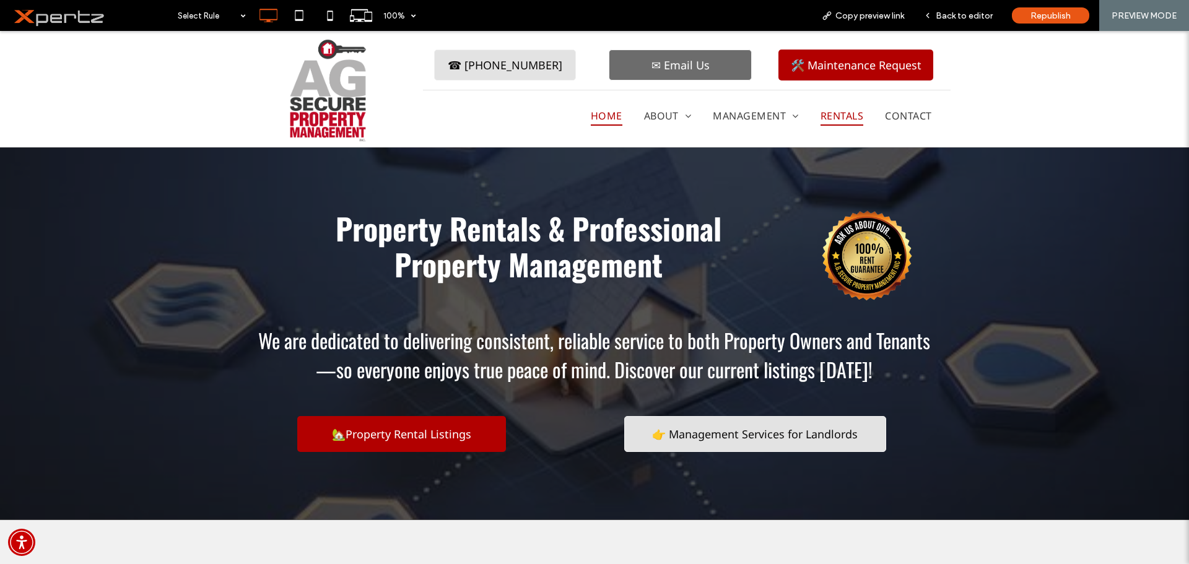
click at [840, 113] on span "Rentals" at bounding box center [841, 116] width 43 height 20
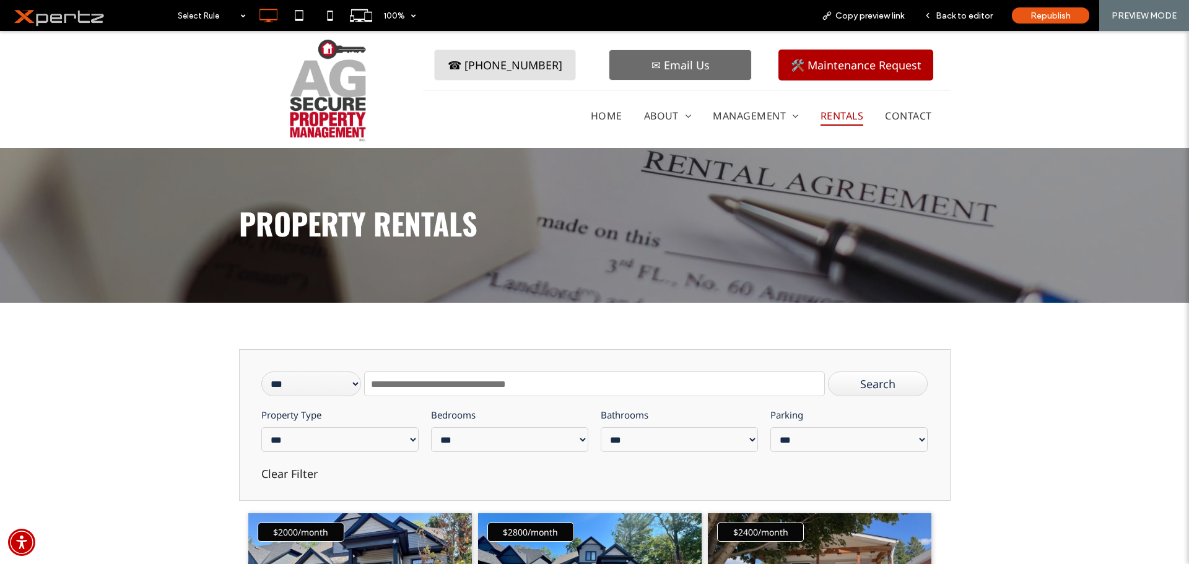
click at [424, 388] on input "text" at bounding box center [594, 384] width 460 height 25
paste input "**********"
click at [852, 381] on div "Search" at bounding box center [878, 384] width 100 height 25
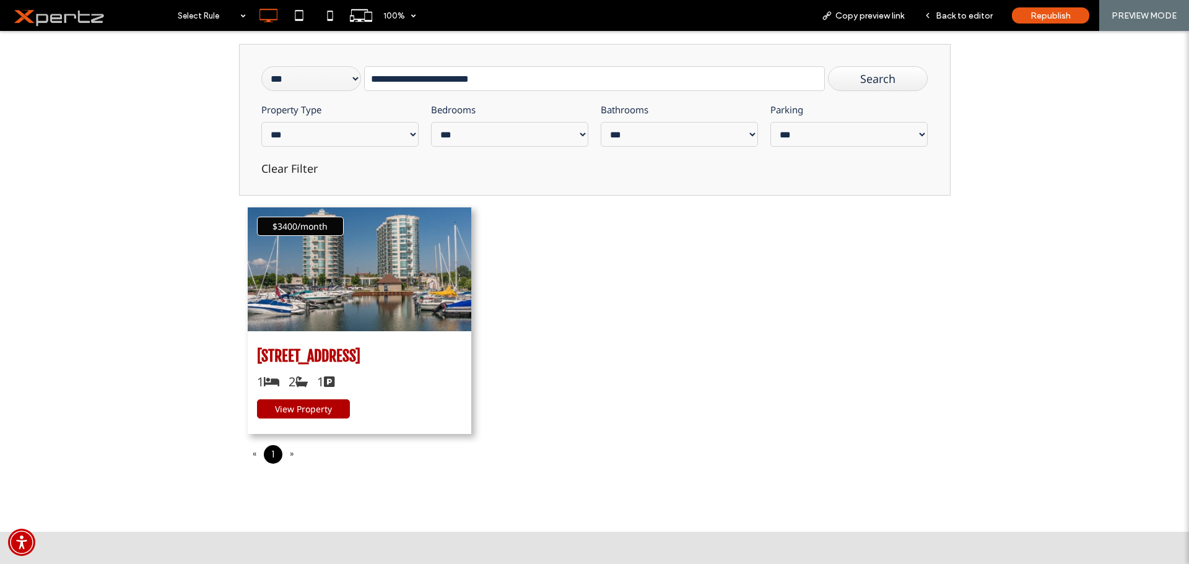
scroll to position [310, 0]
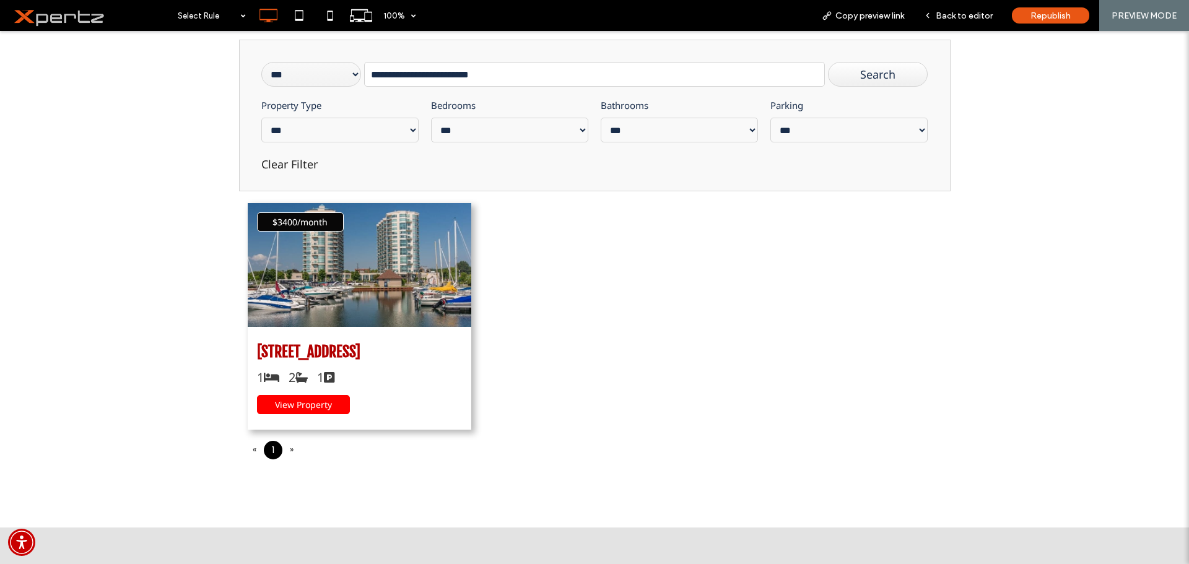
click at [315, 401] on span "View Property" at bounding box center [303, 405] width 57 height 12
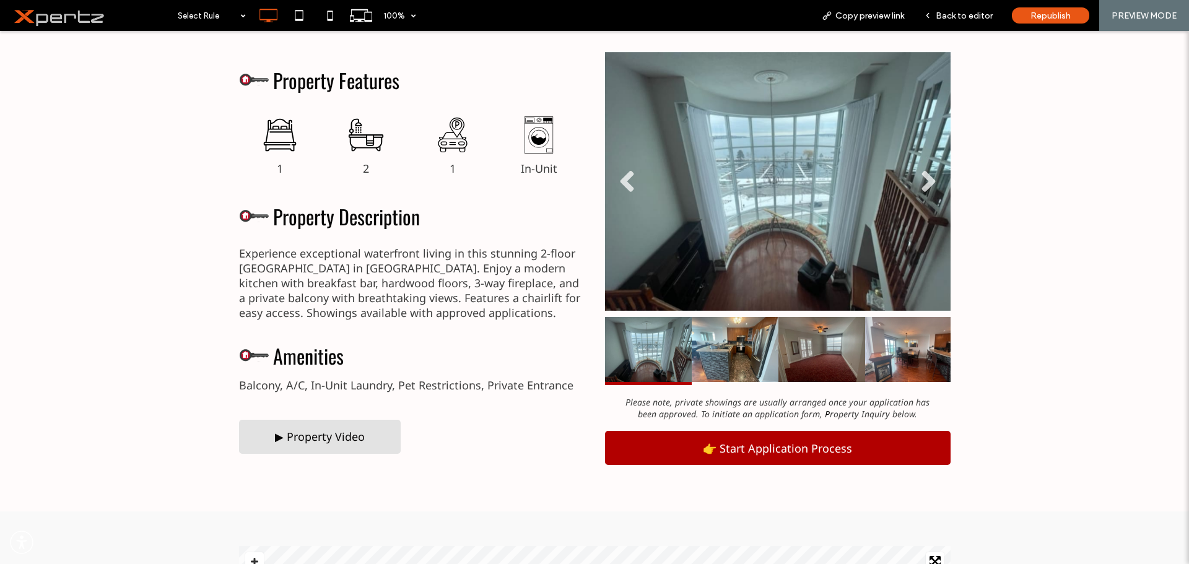
scroll to position [475, 0]
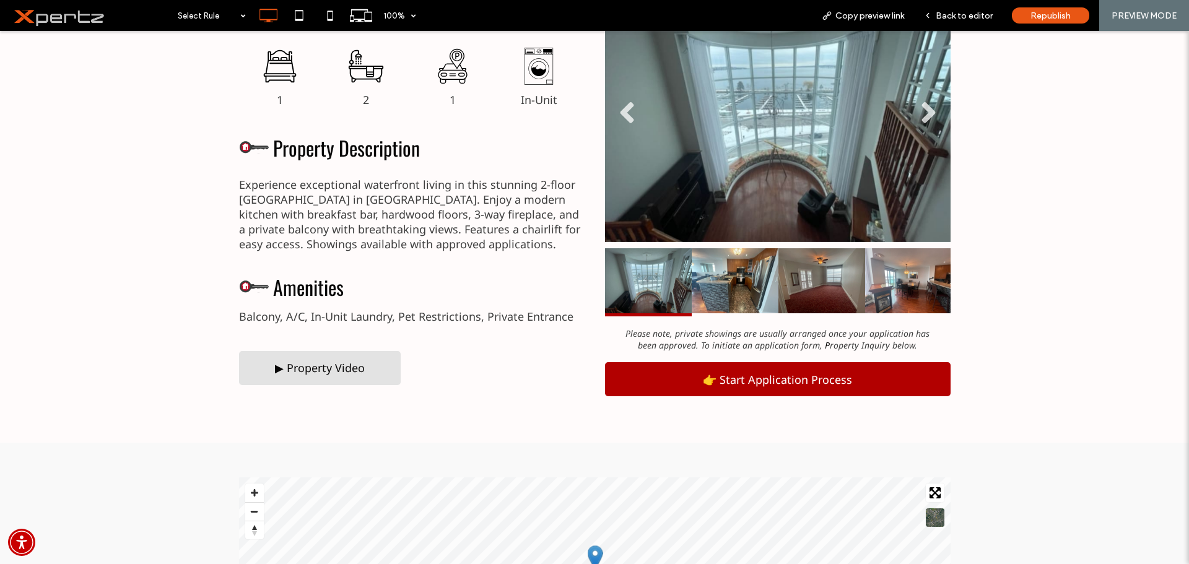
click at [383, 376] on div "▶ Property Video" at bounding box center [320, 368] width 162 height 34
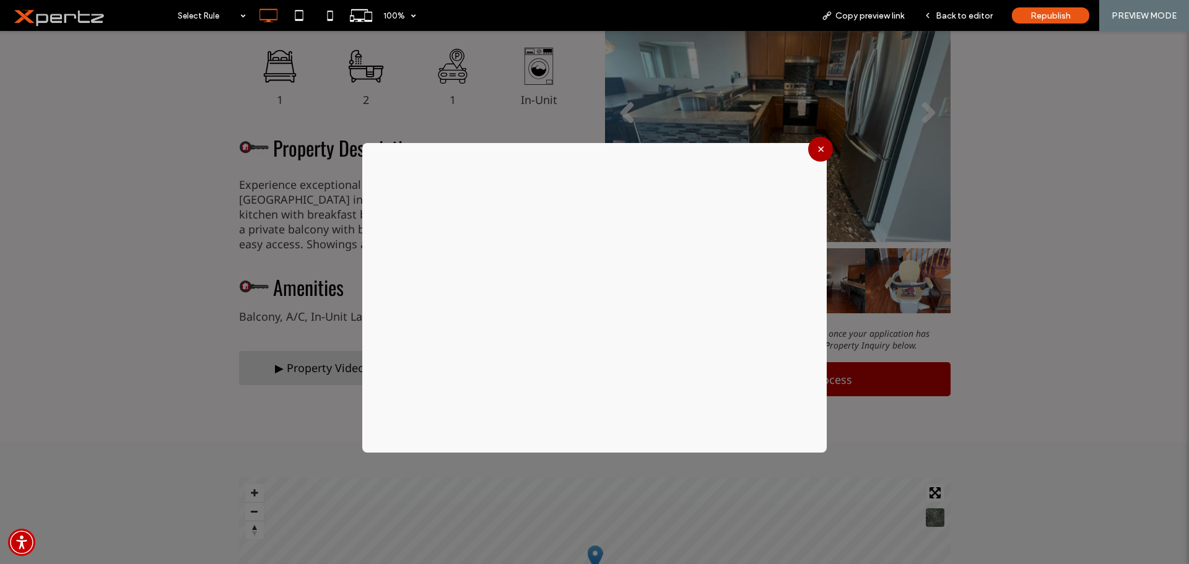
click at [819, 149] on button "×" at bounding box center [820, 149] width 25 height 25
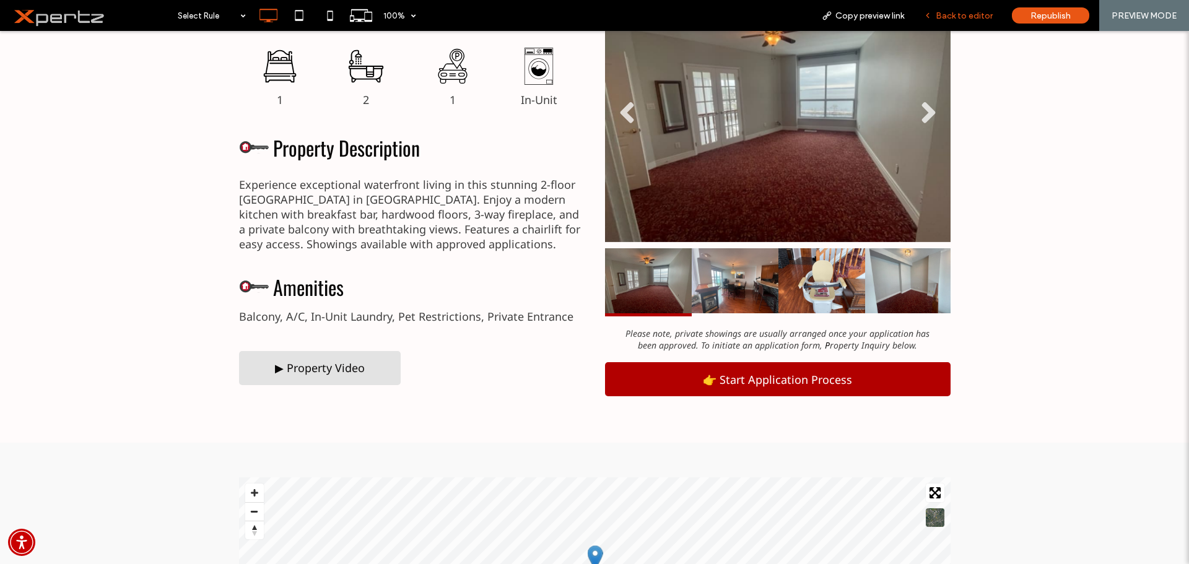
click at [972, 19] on span "Back to editor" at bounding box center [964, 16] width 57 height 11
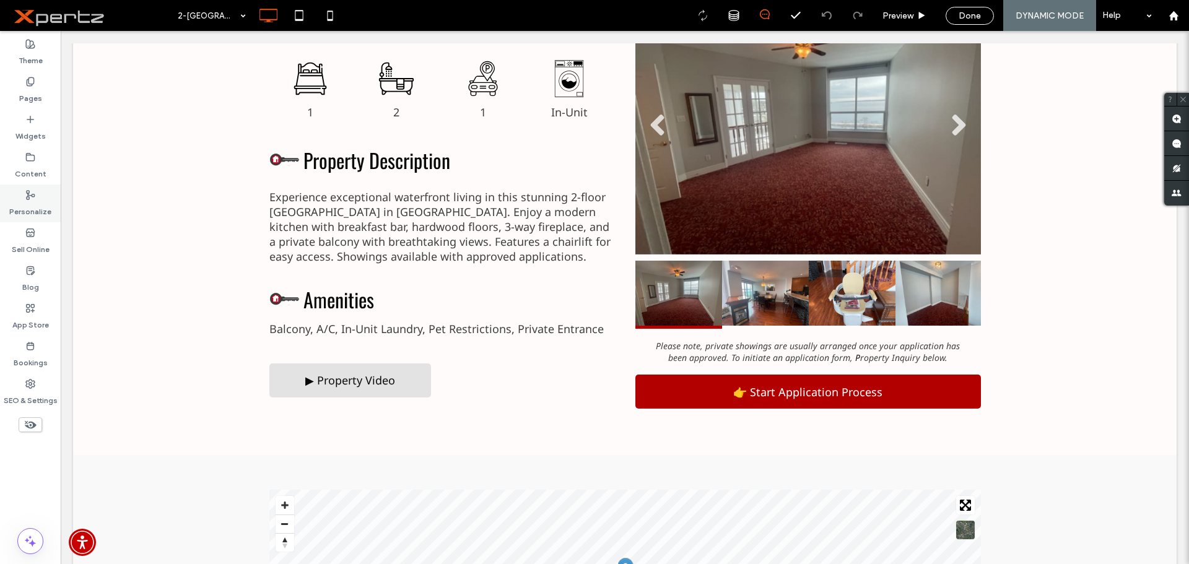
click at [24, 211] on label "Personalize" at bounding box center [30, 208] width 42 height 17
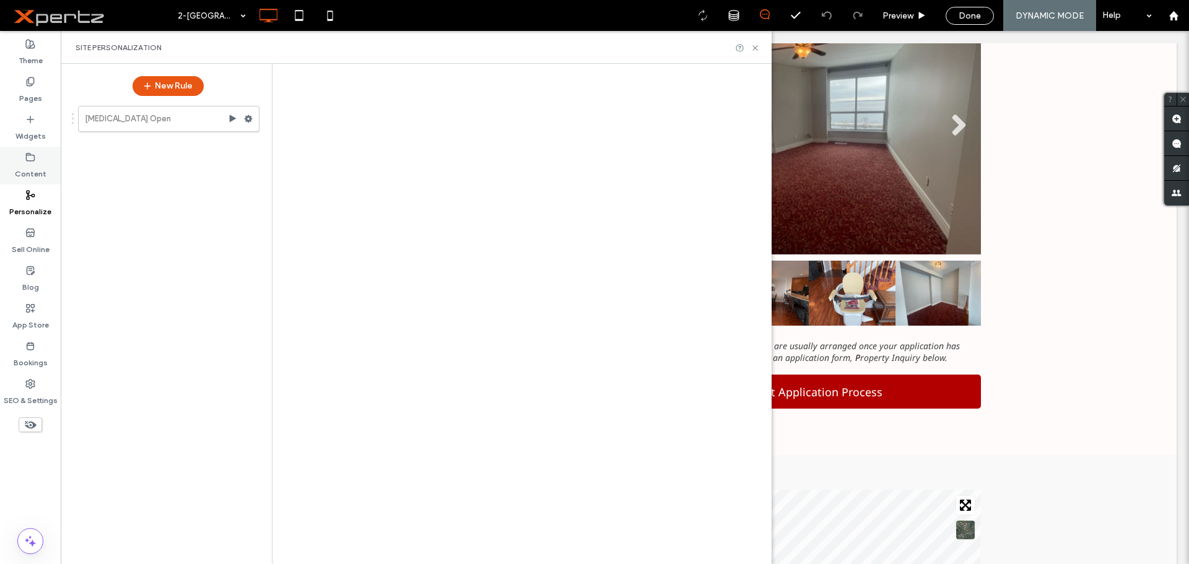
click at [30, 168] on div "2-[GEOGRAPHIC_DATA]-st-910-9111 Preview Done DYNAMIC MODE Help Site Comments Te…" at bounding box center [594, 282] width 1189 height 564
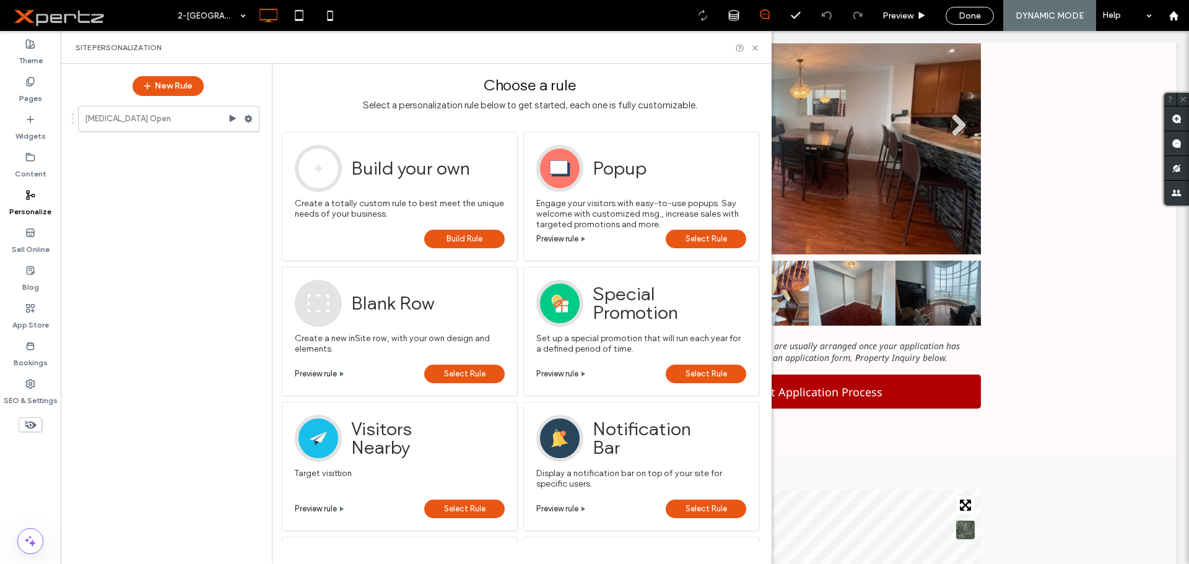
click at [40, 193] on div "Personalize" at bounding box center [30, 204] width 61 height 38
click at [29, 167] on label "Content" at bounding box center [31, 170] width 32 height 17
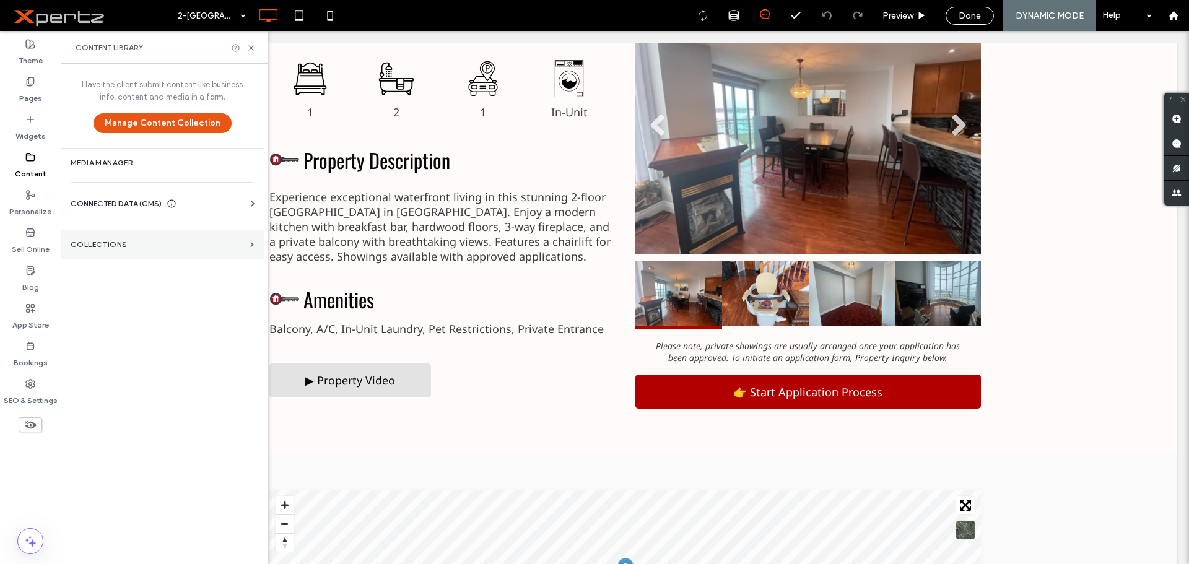
click at [146, 235] on section "Collections" at bounding box center [162, 244] width 203 height 28
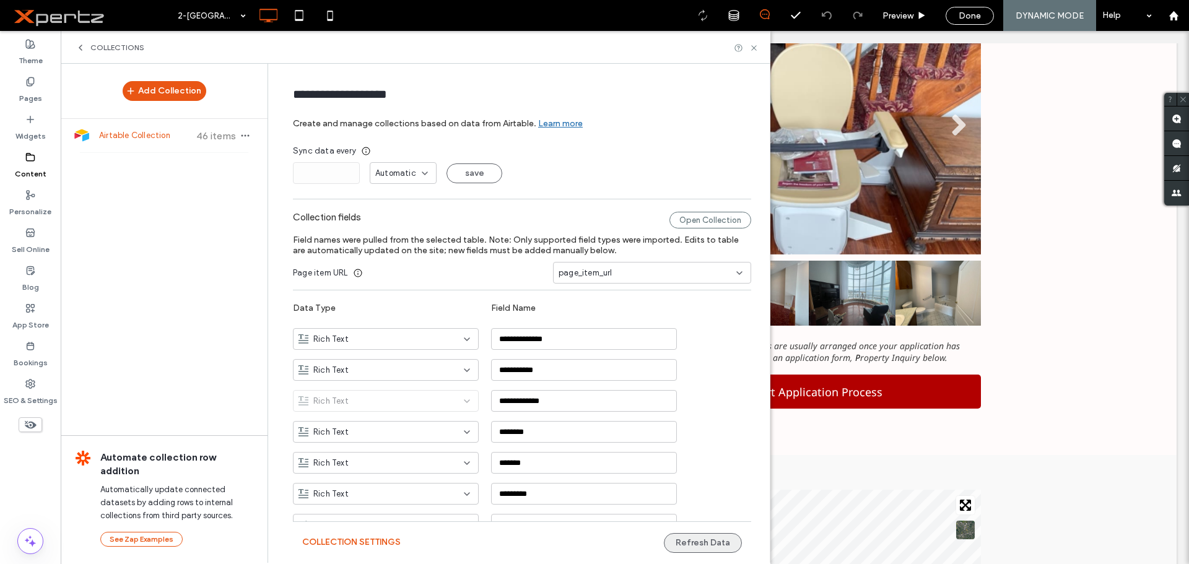
click at [724, 542] on button "Refresh Data" at bounding box center [703, 543] width 78 height 20
click at [754, 48] on use at bounding box center [753, 47] width 5 height 5
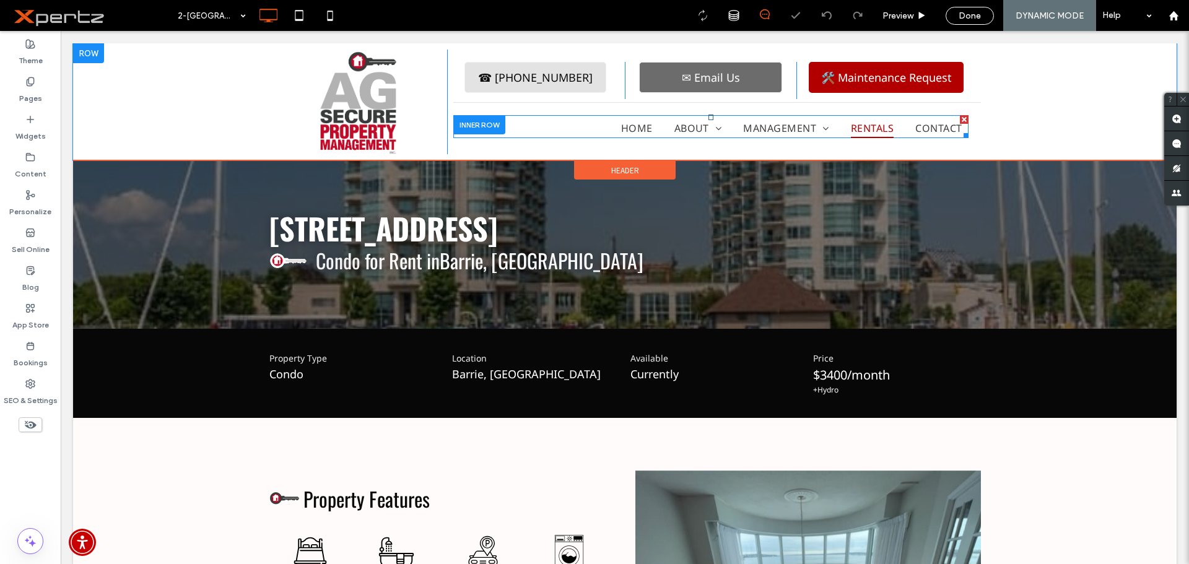
click at [864, 126] on span "Rentals" at bounding box center [872, 128] width 43 height 20
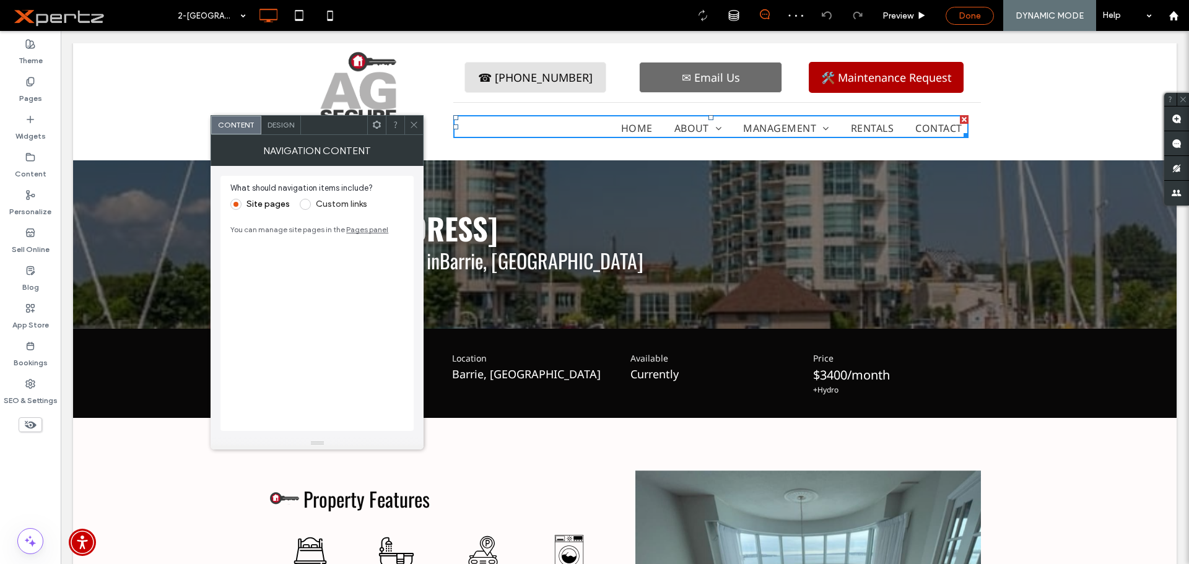
click at [960, 12] on span "Done" at bounding box center [969, 16] width 22 height 11
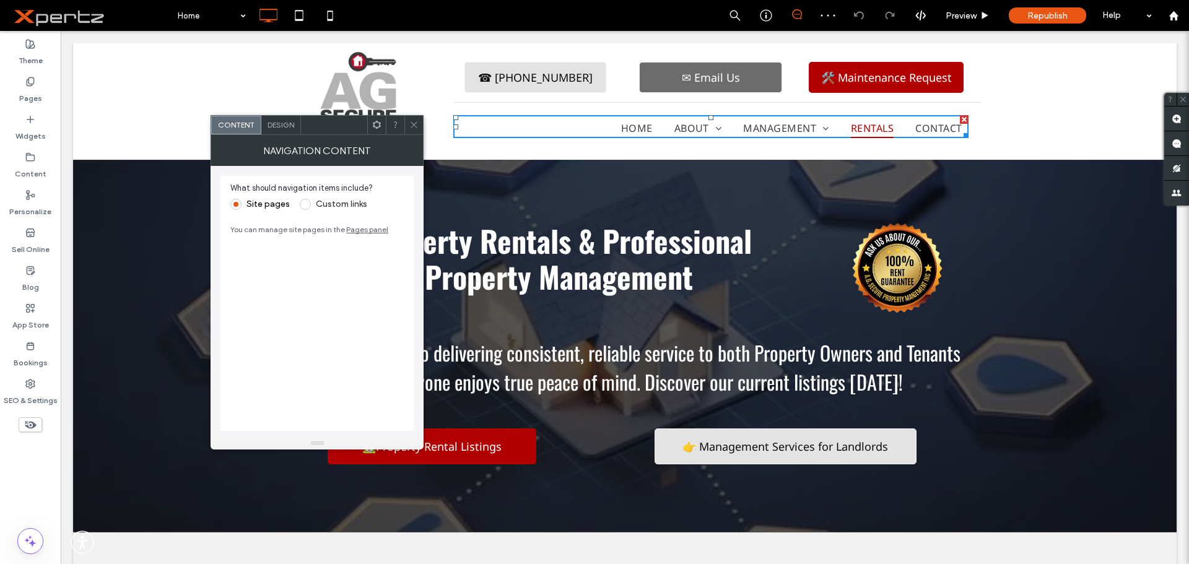
click at [874, 129] on span "Rentals" at bounding box center [872, 128] width 43 height 20
click at [412, 129] on icon at bounding box center [413, 124] width 9 height 9
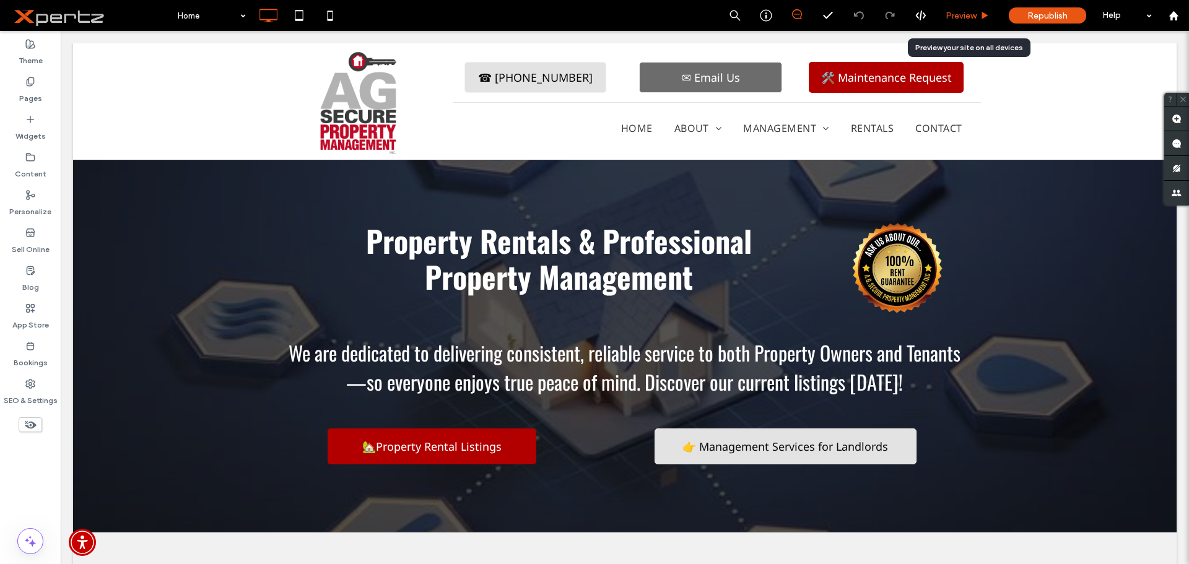
click at [974, 17] on span "Preview" at bounding box center [960, 16] width 31 height 11
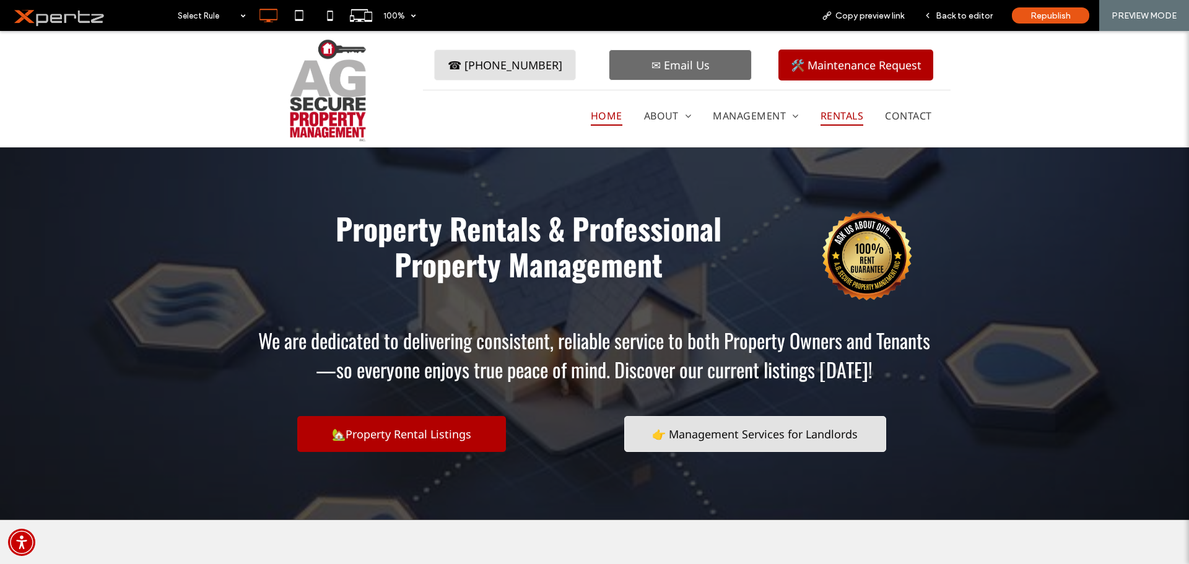
drag, startPoint x: 829, startPoint y: 113, endPoint x: 824, endPoint y: 156, distance: 43.6
click at [829, 113] on span "Rentals" at bounding box center [841, 116] width 43 height 20
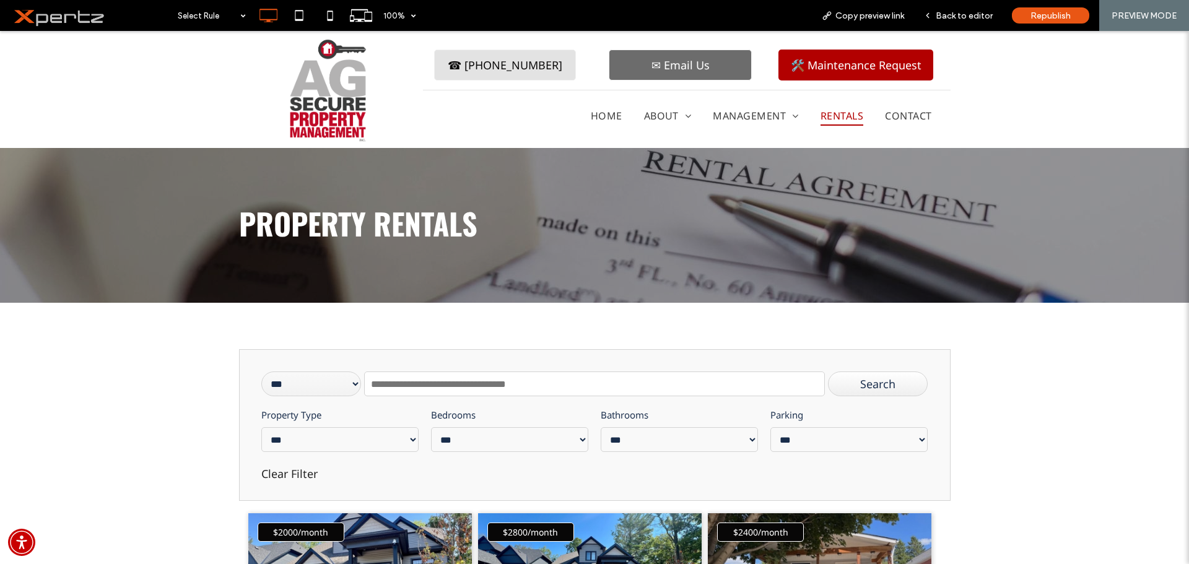
click at [409, 383] on input "text" at bounding box center [594, 384] width 460 height 25
paste input "**********"
type input "**********"
click at [854, 388] on div "Search" at bounding box center [878, 384] width 100 height 25
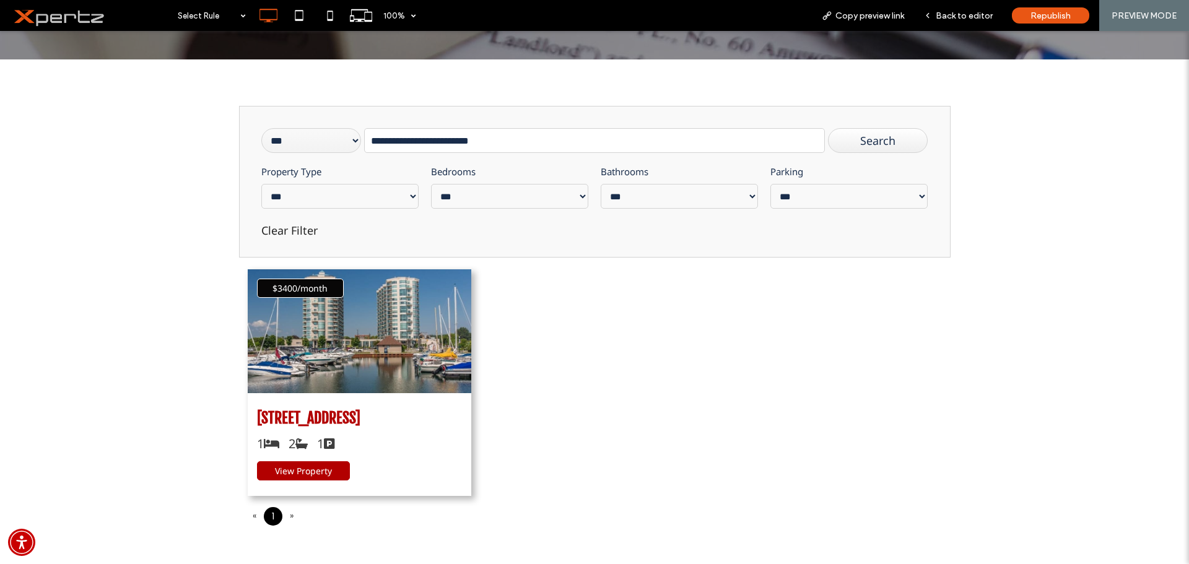
scroll to position [248, 0]
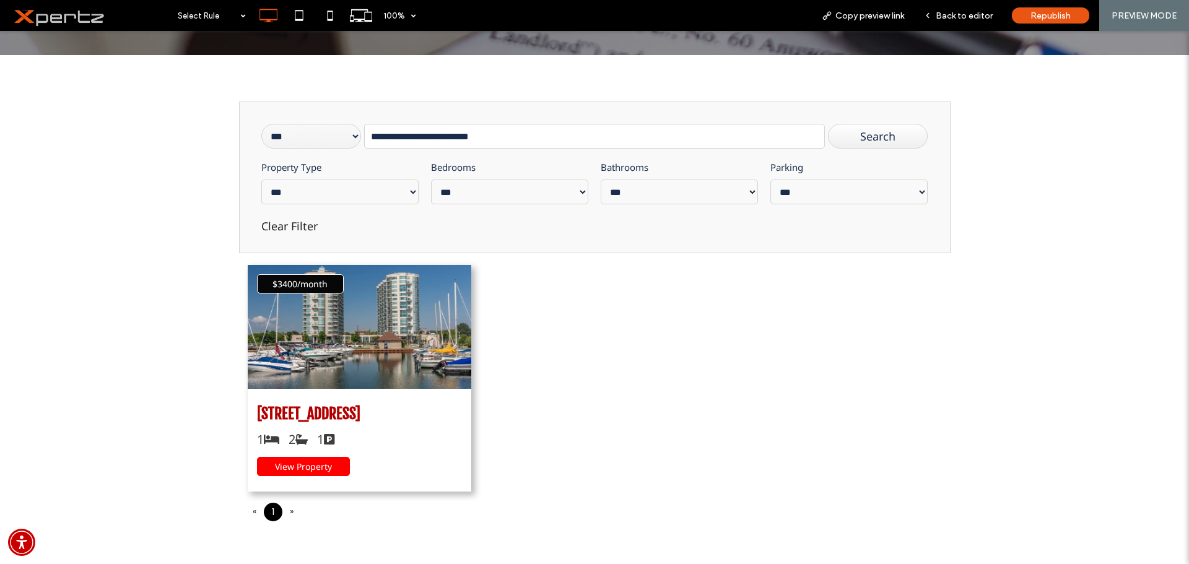
click at [331, 467] on link "View Property" at bounding box center [303, 466] width 93 height 19
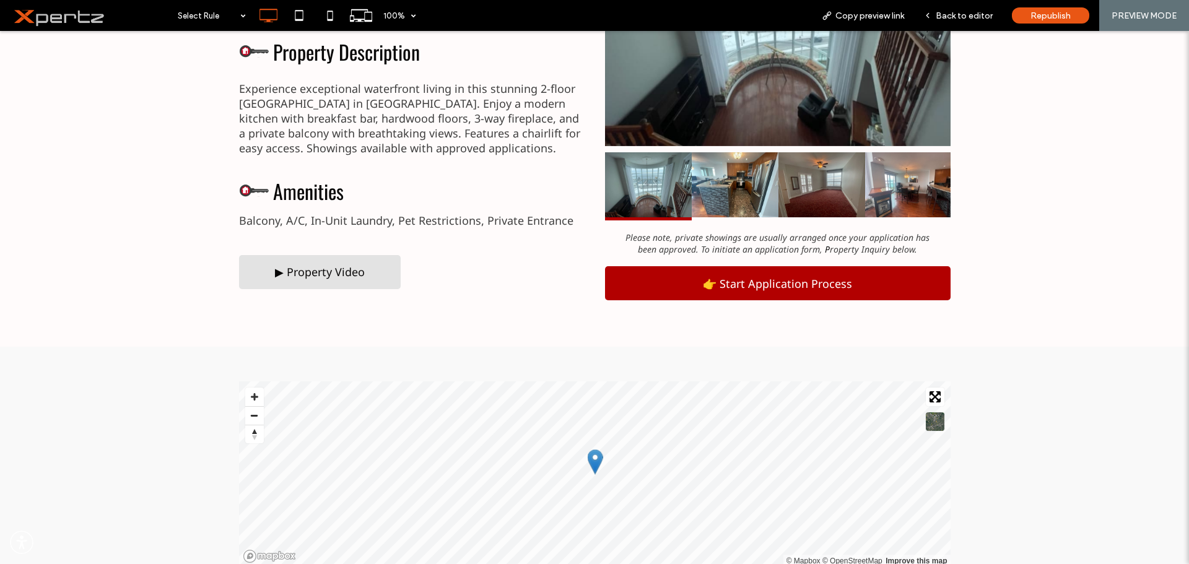
scroll to position [578, 0]
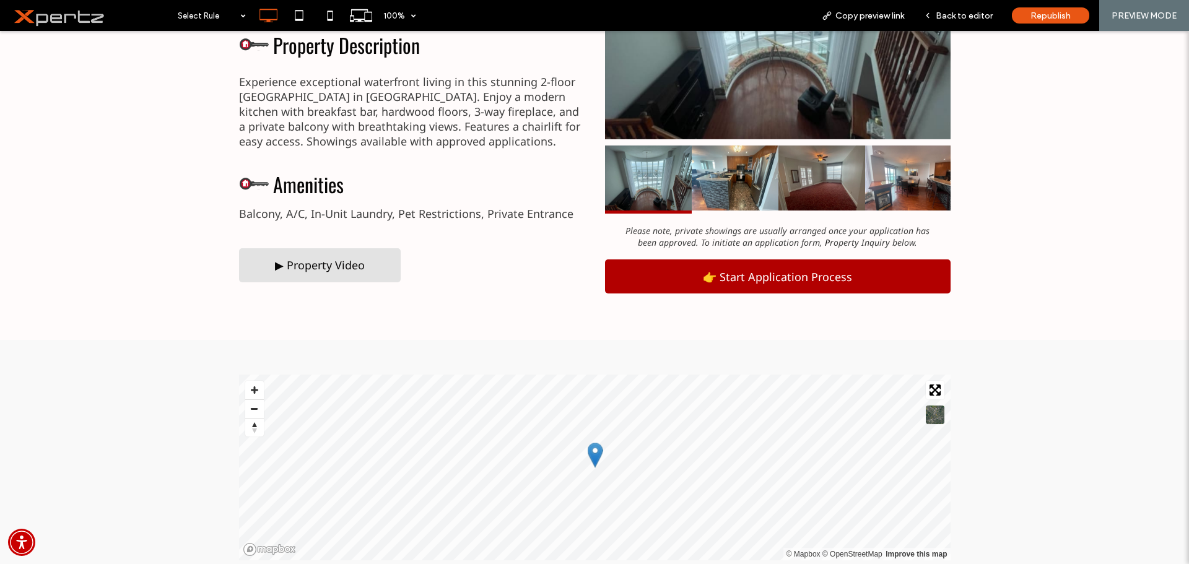
click at [383, 271] on div "▶ Property Video" at bounding box center [320, 265] width 162 height 34
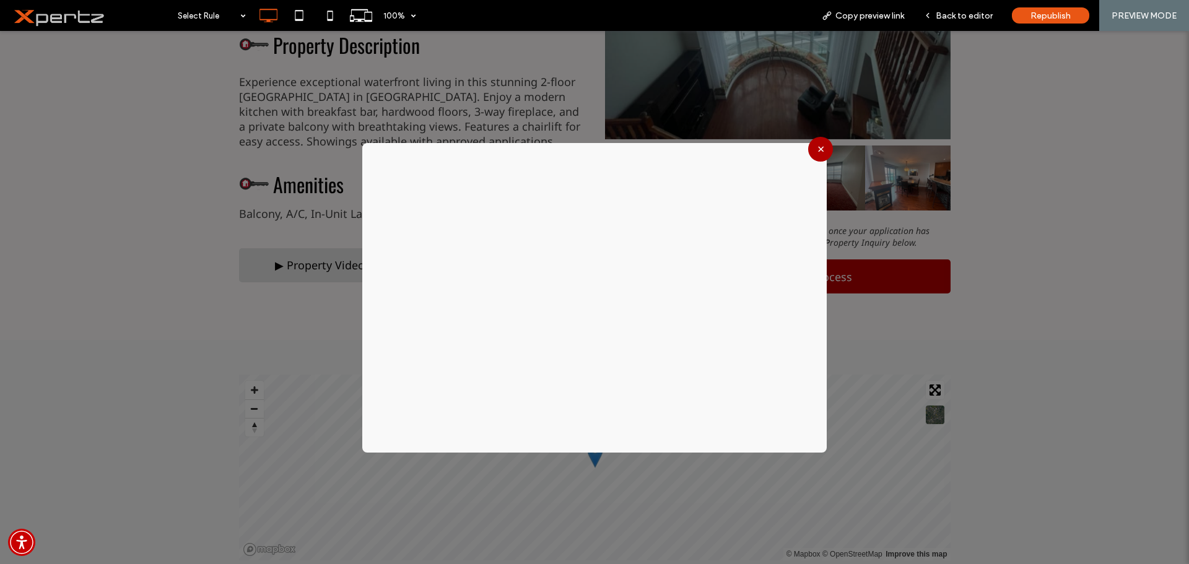
drag, startPoint x: 820, startPoint y: 148, endPoint x: 766, endPoint y: 138, distance: 54.8
click at [819, 147] on button "×" at bounding box center [820, 149] width 25 height 25
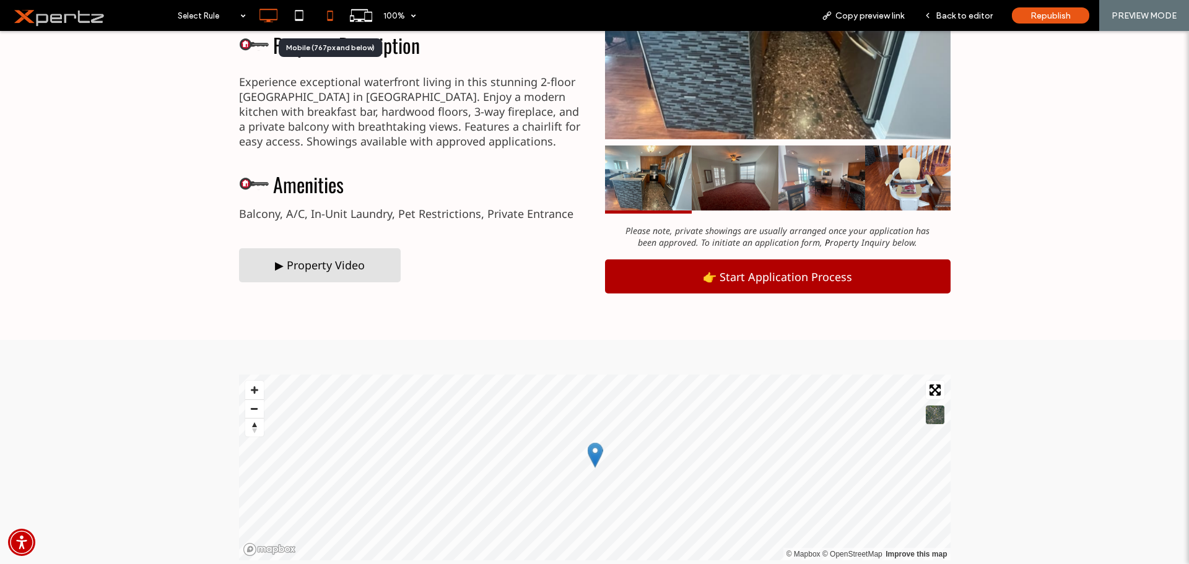
click at [334, 9] on icon at bounding box center [330, 15] width 25 height 25
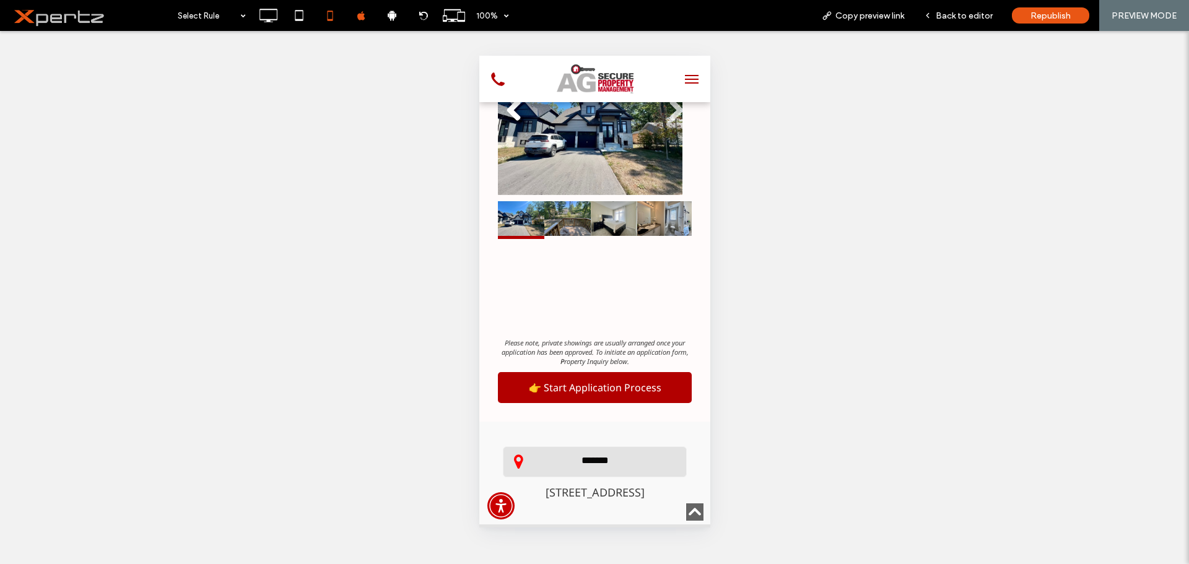
scroll to position [1032, 0]
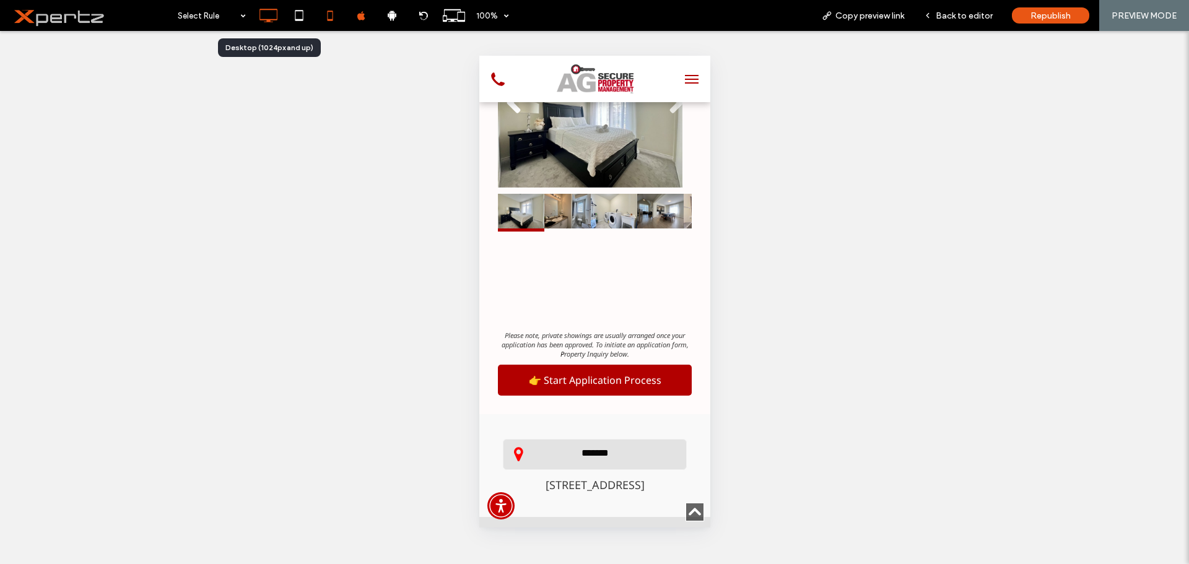
click at [267, 19] on icon at bounding box center [268, 15] width 25 height 25
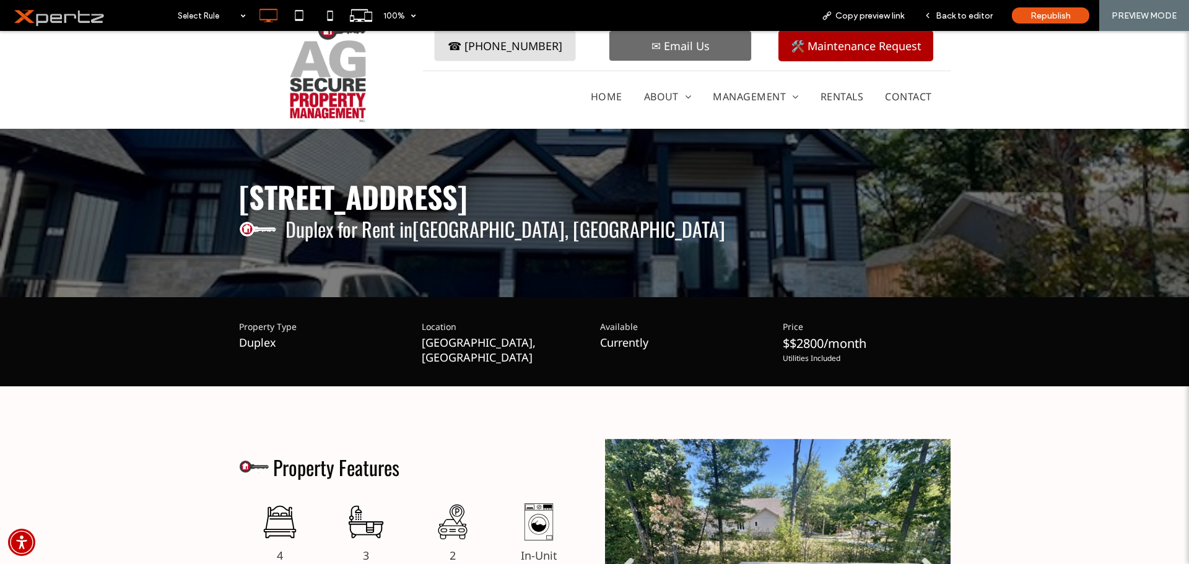
scroll to position [0, 0]
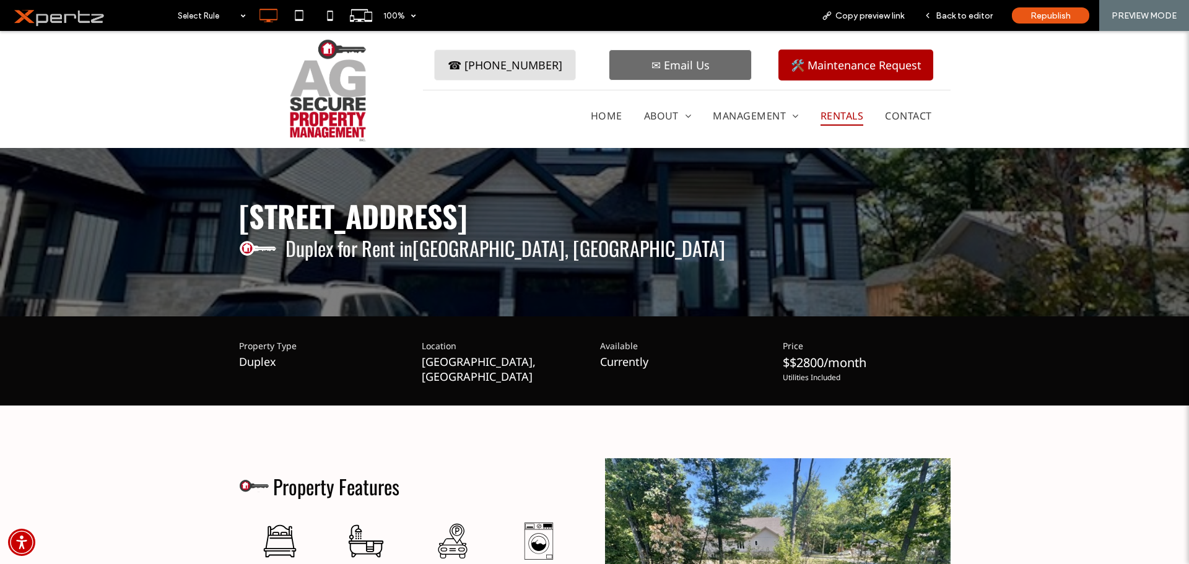
click at [841, 121] on span "Rentals" at bounding box center [841, 116] width 43 height 20
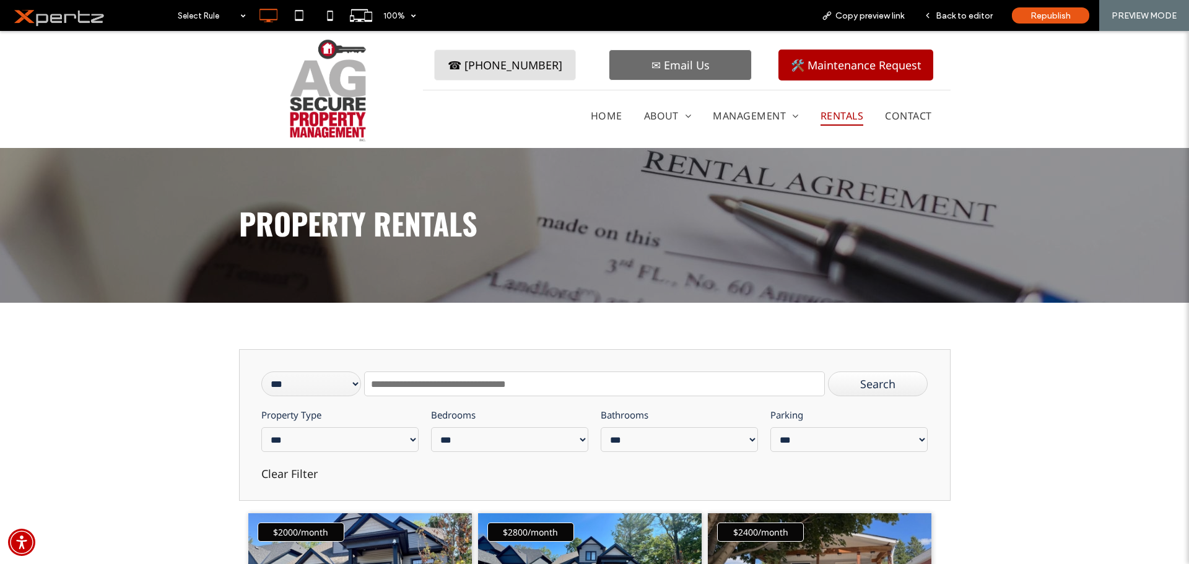
click at [472, 378] on input "text" at bounding box center [594, 384] width 460 height 25
paste input "**********"
type input "**********"
click at [860, 381] on div "Search" at bounding box center [878, 384] width 100 height 25
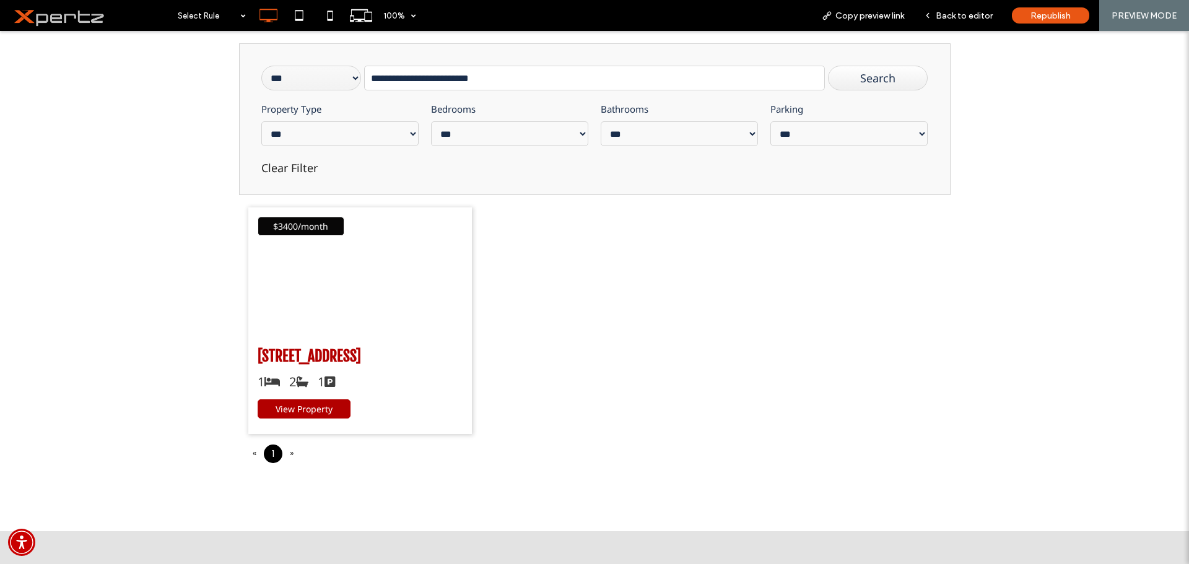
scroll to position [351, 0]
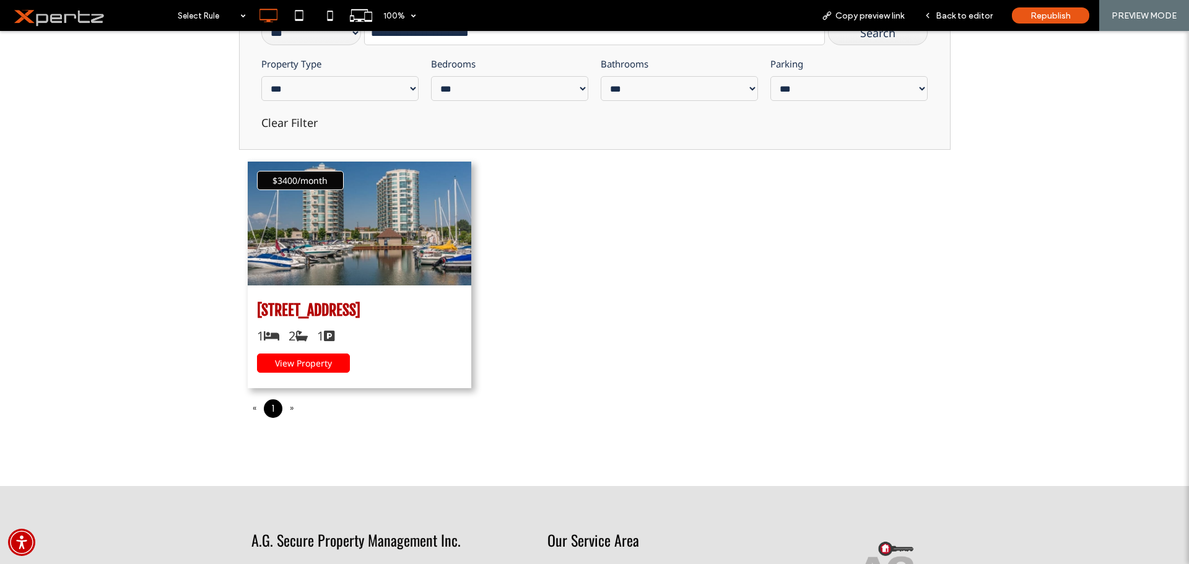
click at [325, 362] on span "View Property" at bounding box center [303, 363] width 57 height 12
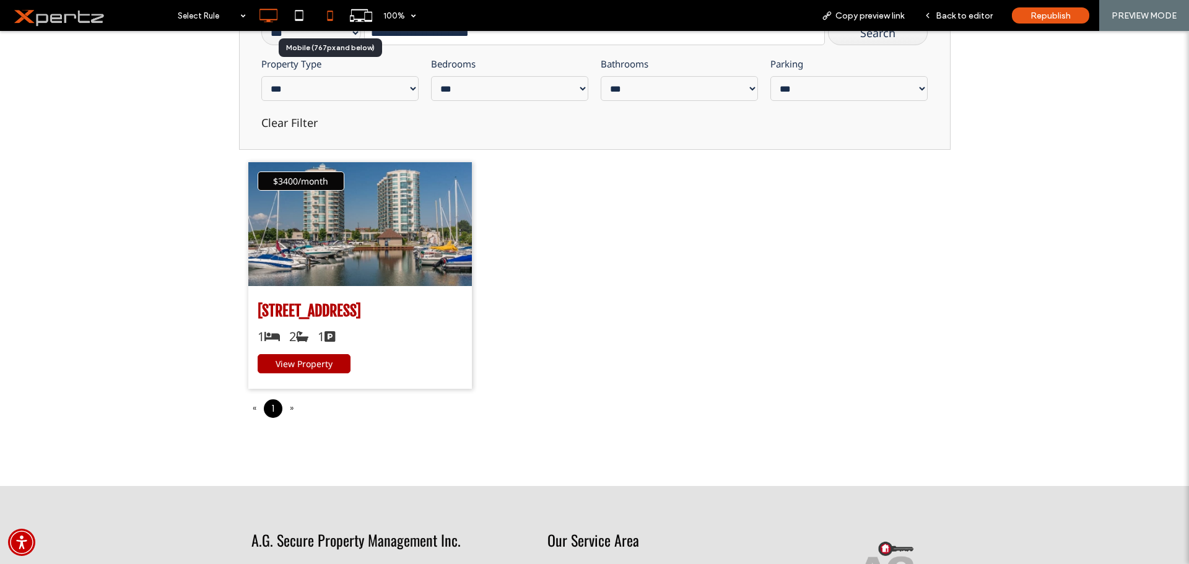
click at [331, 14] on icon at bounding box center [330, 15] width 25 height 25
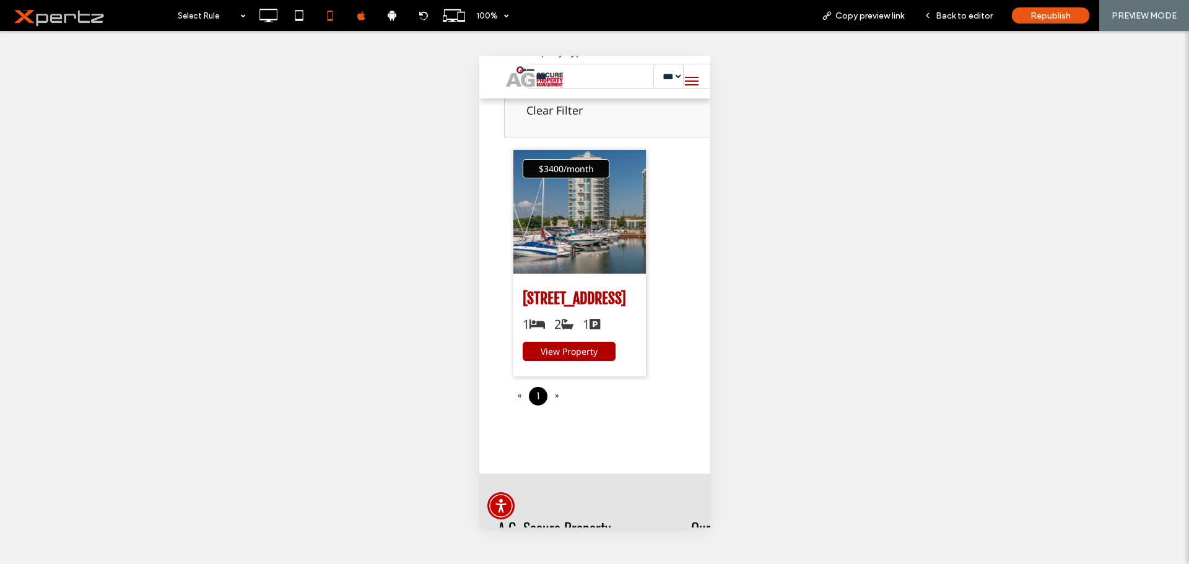
click at [734, 116] on div "Unhide? Yes Unhide? Yes Unhide? Yes Unhide? Yes Unhide? Yes Unhide? Yes Unhide?…" at bounding box center [594, 297] width 1189 height 533
click at [882, 15] on span "Copy preview link" at bounding box center [869, 16] width 69 height 11
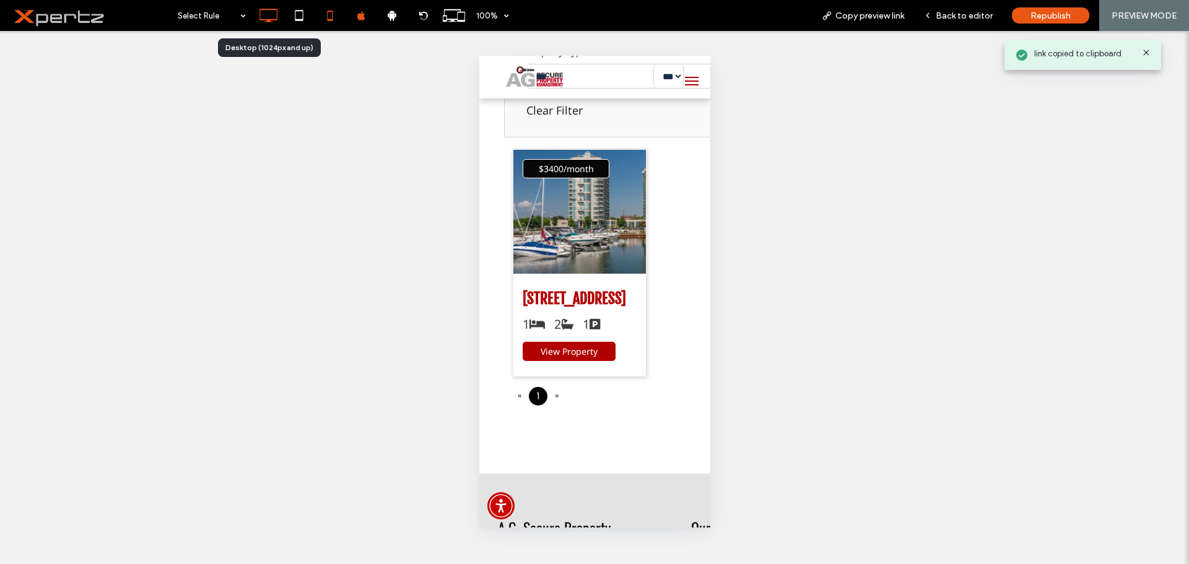
click at [264, 17] on icon at bounding box center [268, 15] width 25 height 25
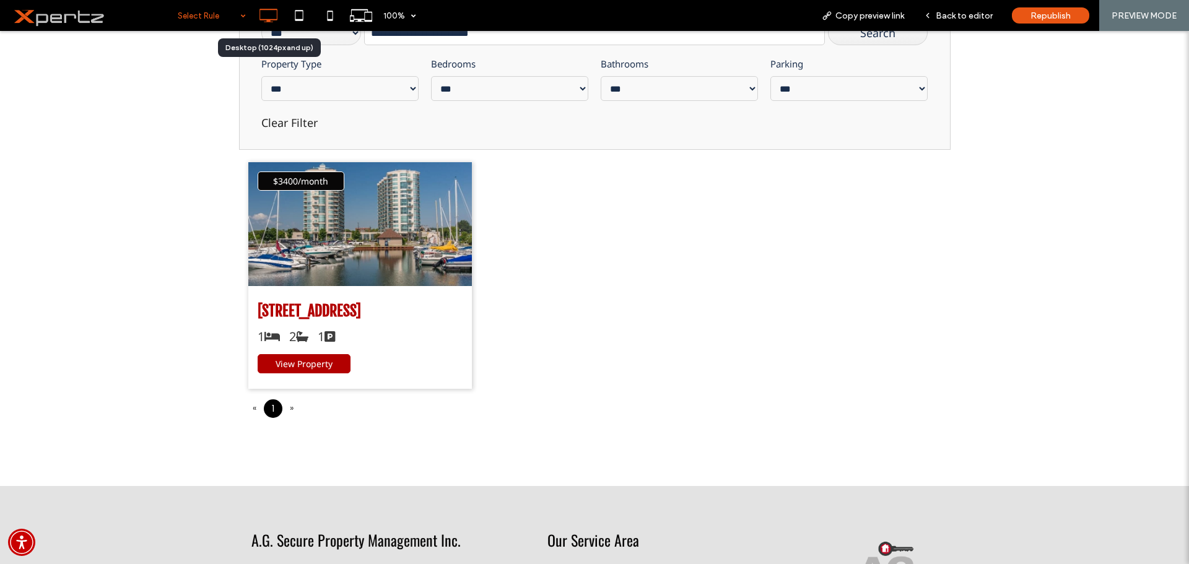
click at [261, 17] on icon at bounding box center [268, 15] width 25 height 25
click at [971, 12] on span "Back to editor" at bounding box center [964, 16] width 57 height 11
